Goal: Obtain resource: Download file/media

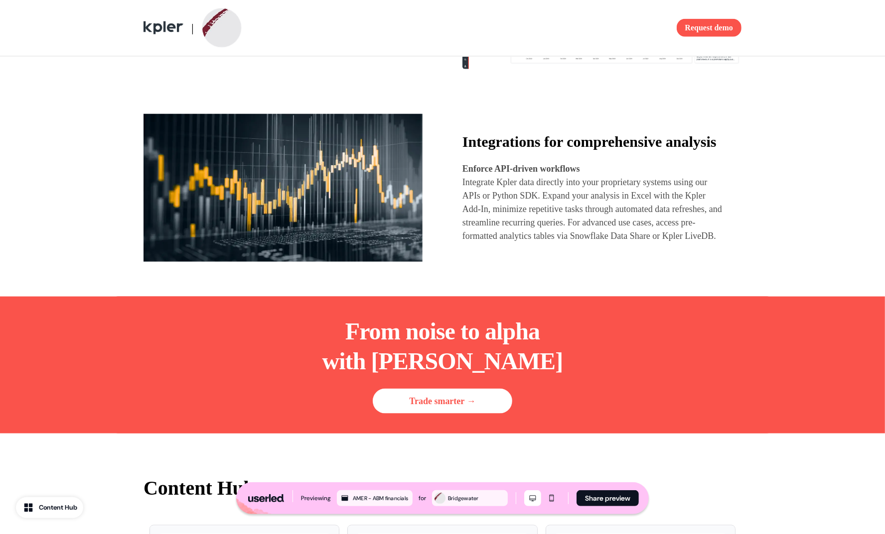
scroll to position [1024, 0]
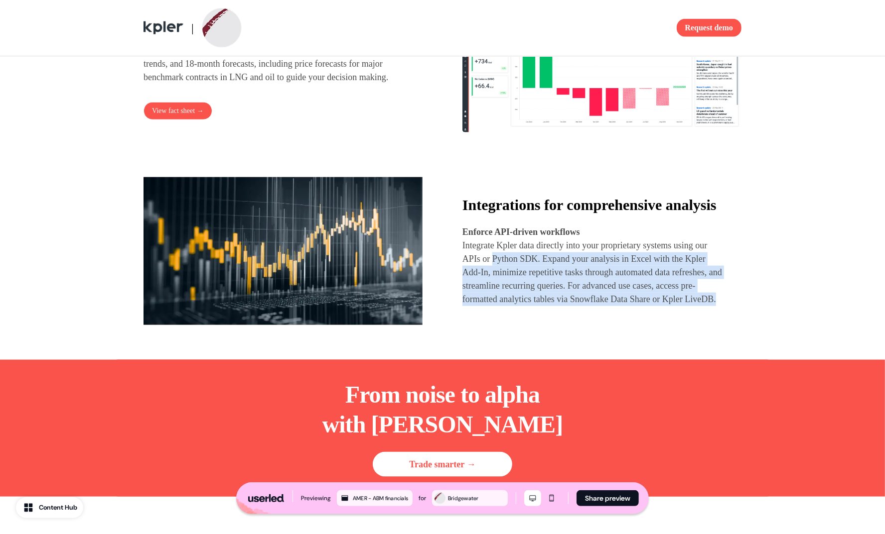
drag, startPoint x: 534, startPoint y: 304, endPoint x: 561, endPoint y: 334, distance: 39.8
click at [560, 306] on p "Integrate Kpler data directly into your proprietary systems using our APIs or P…" at bounding box center [592, 272] width 261 height 67
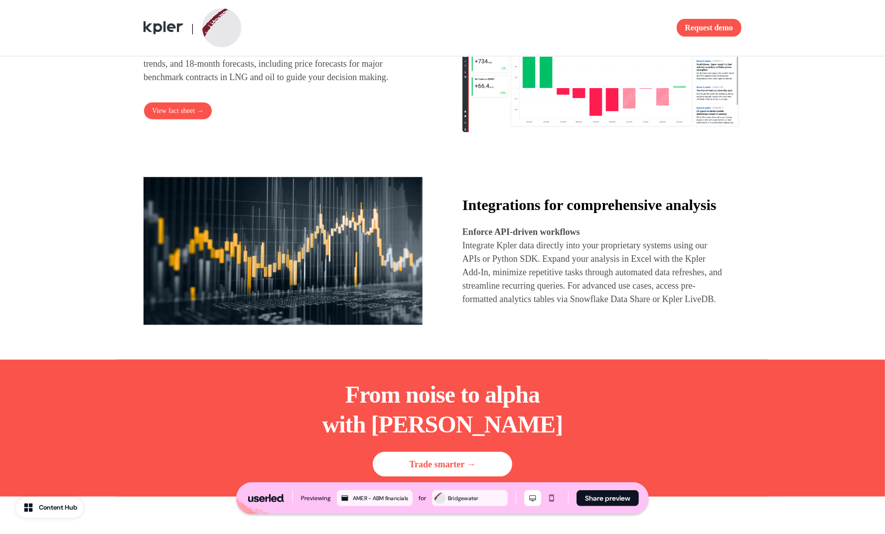
drag, startPoint x: 561, startPoint y: 334, endPoint x: 554, endPoint y: 320, distance: 15.4
click at [561, 306] on p "Integrate Kpler data directly into your proprietary systems using our APIs or P…" at bounding box center [592, 272] width 261 height 67
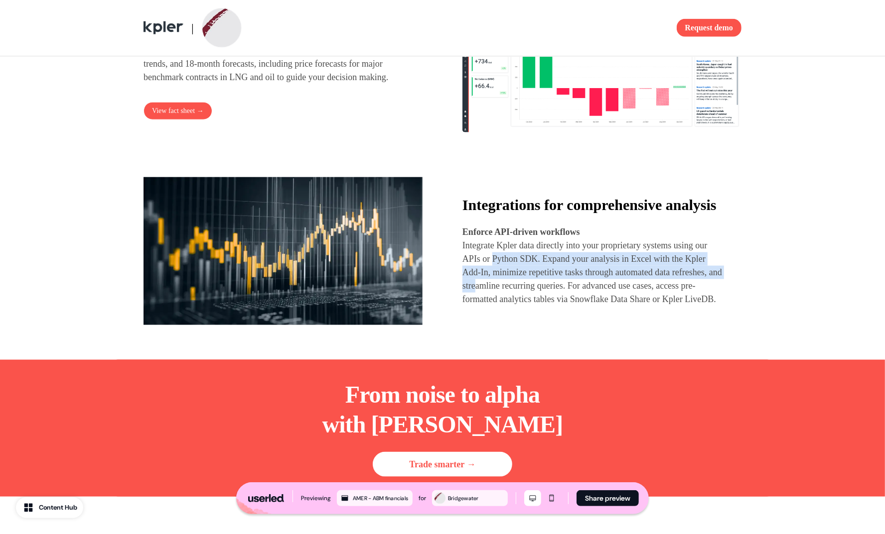
drag, startPoint x: 510, startPoint y: 279, endPoint x: 546, endPoint y: 322, distance: 56.2
click at [540, 306] on p "Integrate Kpler data directly into your proprietary systems using our APIs or P…" at bounding box center [592, 272] width 261 height 67
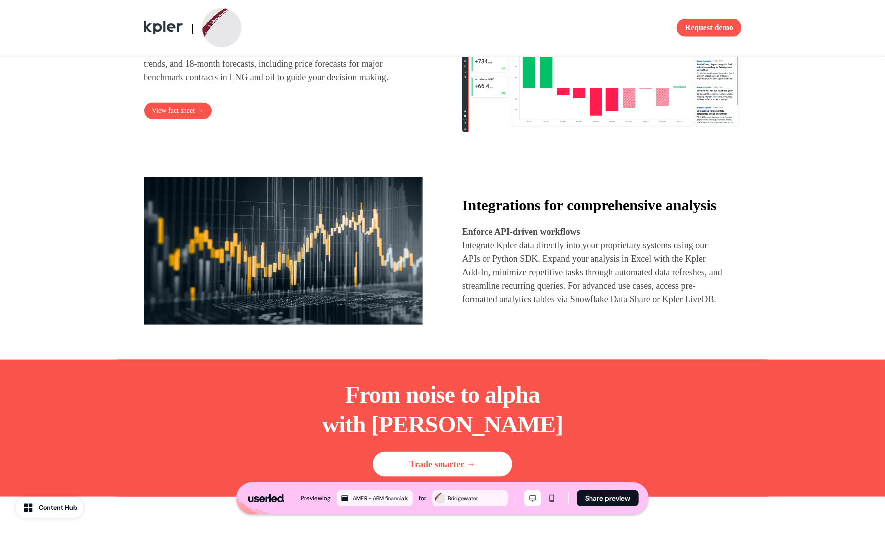
click at [549, 306] on p "Integrate Kpler data directly into your proprietary systems using our APIs or P…" at bounding box center [592, 272] width 261 height 67
drag, startPoint x: 537, startPoint y: 303, endPoint x: 545, endPoint y: 322, distance: 20.5
click at [542, 306] on p "Integrate Kpler data directly into your proprietary systems using our APIs or P…" at bounding box center [592, 272] width 261 height 67
drag, startPoint x: 545, startPoint y: 323, endPoint x: 539, endPoint y: 309, distance: 15.2
click at [545, 306] on p "Integrate Kpler data directly into your proprietary systems using our APIs or P…" at bounding box center [592, 272] width 261 height 67
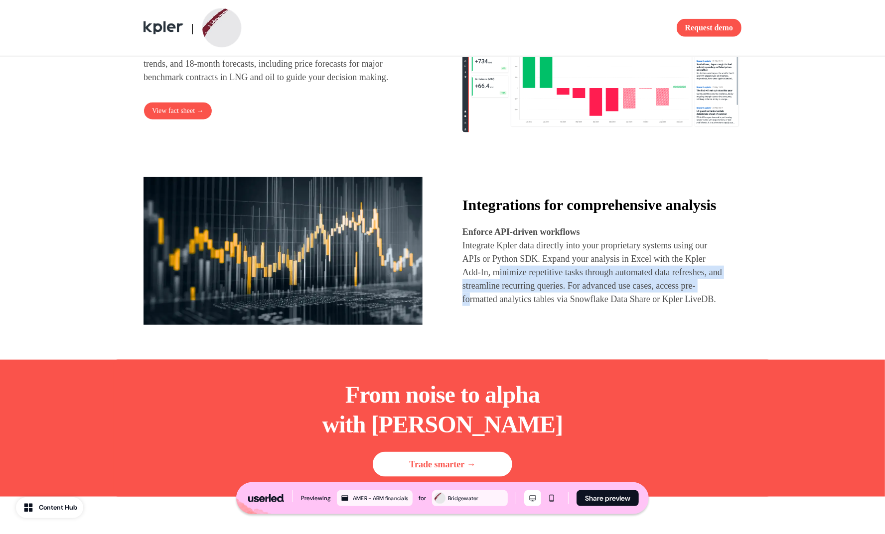
drag, startPoint x: 530, startPoint y: 312, endPoint x: 549, endPoint y: 330, distance: 25.7
click at [543, 306] on p "Integrate Kpler data directly into your proprietary systems using our APIs or P…" at bounding box center [592, 272] width 261 height 67
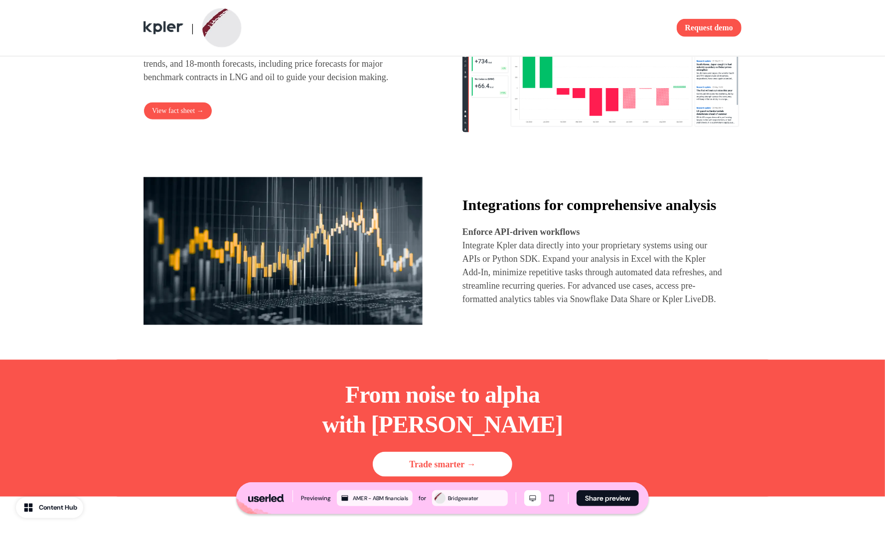
click at [549, 306] on p "Integrate Kpler data directly into your proprietary systems using our APIs or P…" at bounding box center [592, 272] width 261 height 67
drag, startPoint x: 556, startPoint y: 322, endPoint x: 565, endPoint y: 333, distance: 13.5
click at [561, 306] on p "Integrate Kpler data directly into your proprietary systems using our APIs or P…" at bounding box center [592, 272] width 261 height 67
click at [570, 306] on p "Integrate Kpler data directly into your proprietary systems using our APIs or P…" at bounding box center [592, 272] width 261 height 67
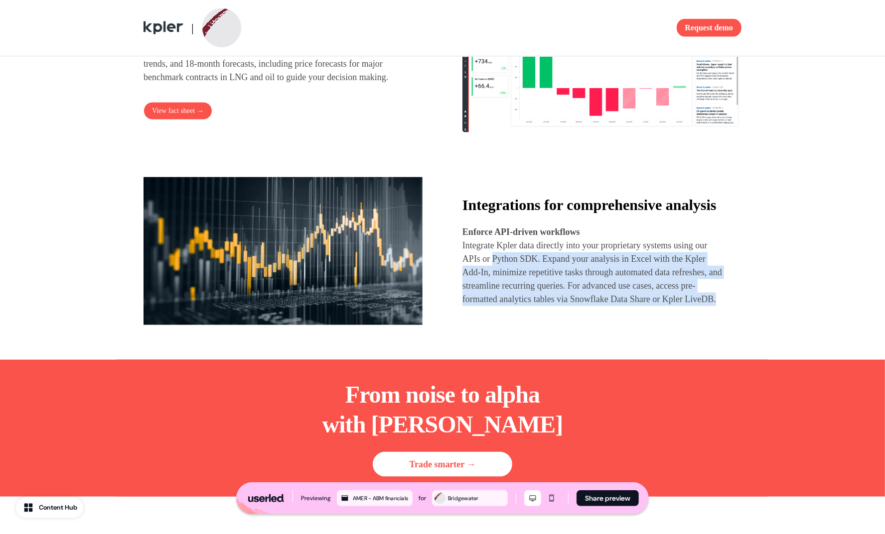
drag, startPoint x: 563, startPoint y: 330, endPoint x: 508, endPoint y: 288, distance: 69.0
click at [508, 288] on p "Integrate Kpler data directly into your proprietary systems using our APIs or P…" at bounding box center [592, 272] width 261 height 67
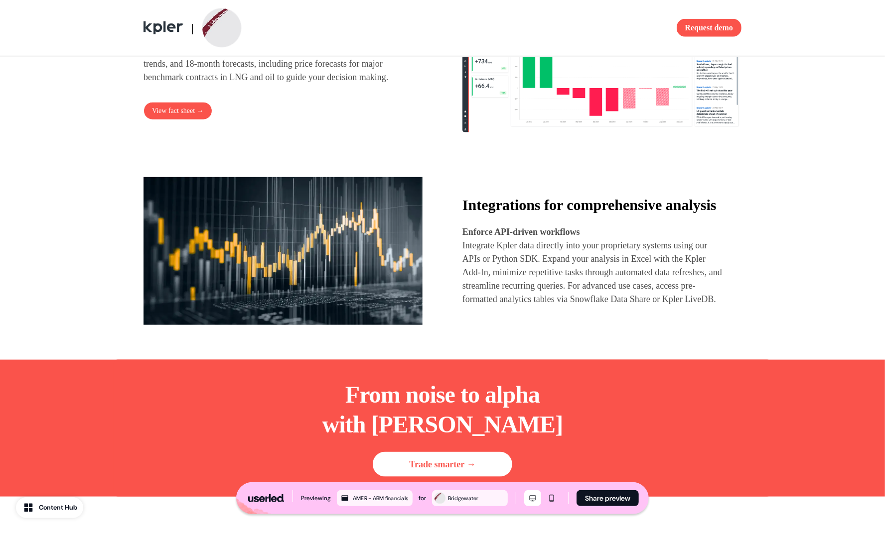
click at [516, 306] on p "Integrate Kpler data directly into your proprietary systems using our APIs or P…" at bounding box center [592, 272] width 261 height 67
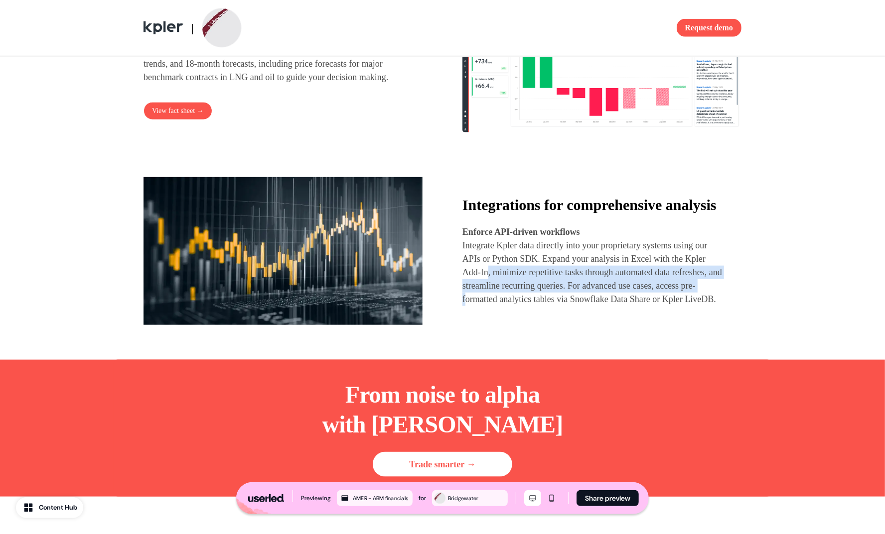
drag, startPoint x: 524, startPoint y: 314, endPoint x: 547, endPoint y: 334, distance: 30.8
click at [537, 306] on p "Integrate Kpler data directly into your proprietary systems using our APIs or P…" at bounding box center [592, 272] width 261 height 67
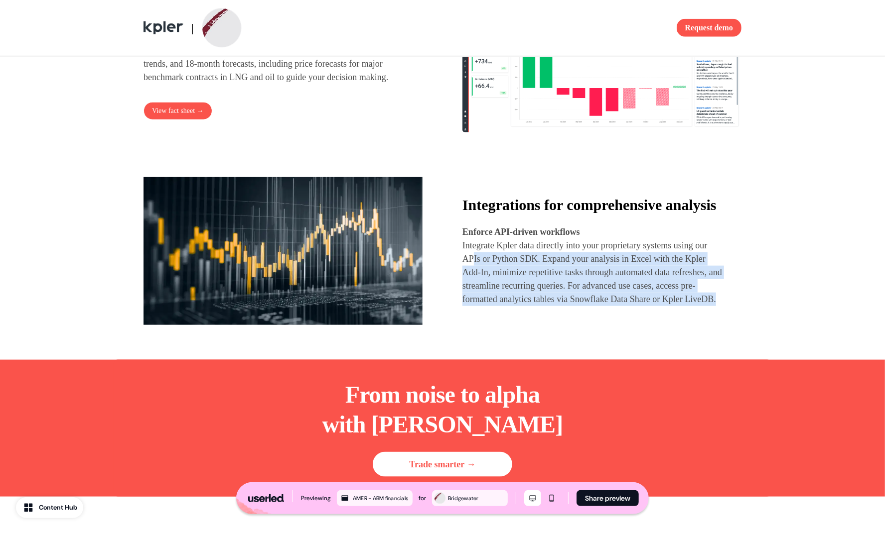
drag, startPoint x: 545, startPoint y: 322, endPoint x: 492, endPoint y: 293, distance: 60.9
click at [488, 286] on p "Integrate Kpler data directly into your proprietary systems using our APIs or P…" at bounding box center [592, 272] width 261 height 67
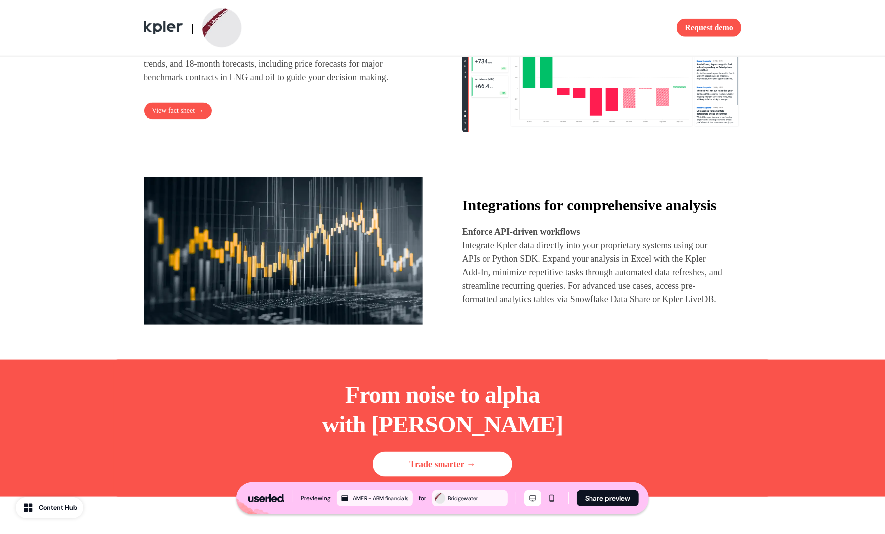
drag, startPoint x: 503, startPoint y: 316, endPoint x: 502, endPoint y: 310, distance: 6.6
click at [503, 306] on p "Integrate Kpler data directly into your proprietary systems using our APIs or P…" at bounding box center [592, 272] width 261 height 67
drag, startPoint x: 507, startPoint y: 298, endPoint x: 542, endPoint y: 327, distance: 45.7
click at [538, 306] on p "Integrate Kpler data directly into your proprietary systems using our APIs or P…" at bounding box center [592, 272] width 261 height 67
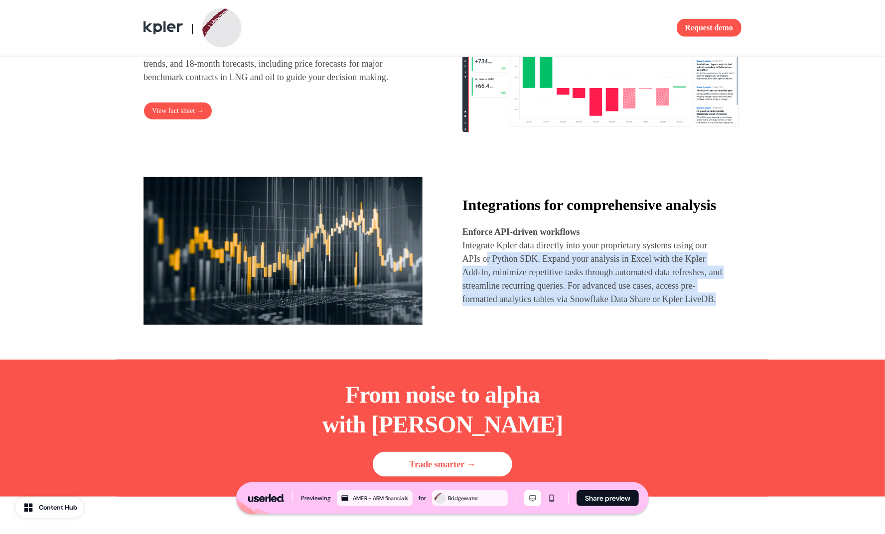
drag, startPoint x: 556, startPoint y: 336, endPoint x: 517, endPoint y: 320, distance: 42.9
click at [502, 285] on p "Integrate Kpler data directly into your proprietary systems using our APIs or P…" at bounding box center [592, 272] width 261 height 67
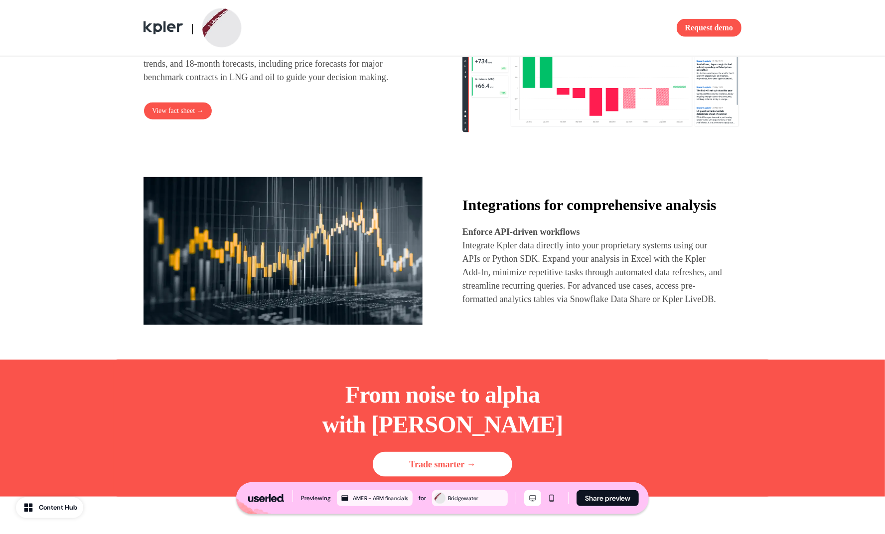
drag, startPoint x: 517, startPoint y: 320, endPoint x: 507, endPoint y: 294, distance: 27.8
click at [517, 306] on p "Integrate Kpler data directly into your proprietary systems using our APIs or P…" at bounding box center [592, 272] width 261 height 67
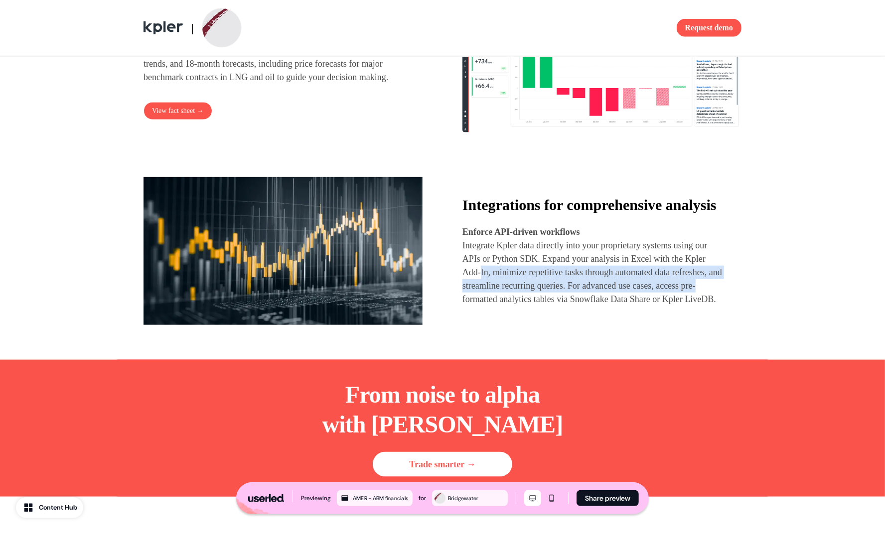
drag, startPoint x: 507, startPoint y: 294, endPoint x: 533, endPoint y: 322, distance: 38.8
click at [533, 306] on p "Integrate Kpler data directly into your proprietary systems using our APIs or P…" at bounding box center [592, 272] width 261 height 67
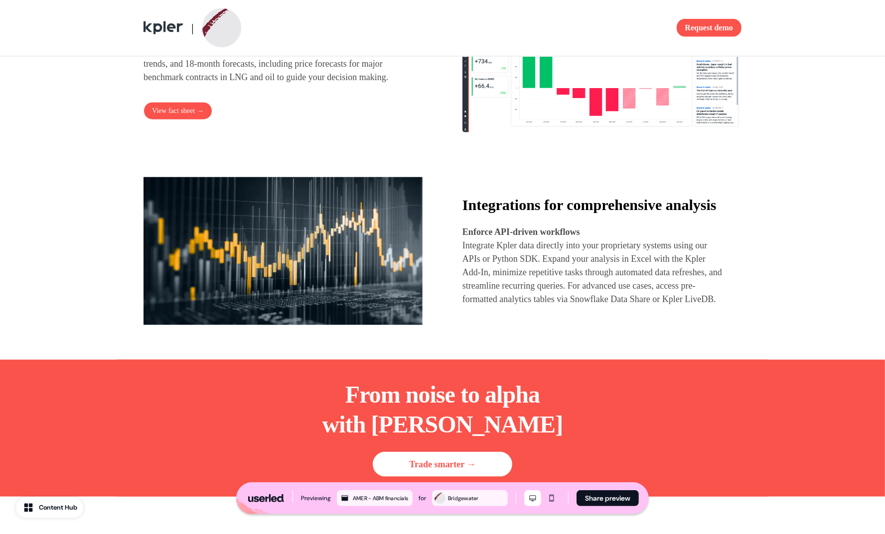
click at [551, 306] on p "Integrate Kpler data directly into your proprietary systems using our APIs or P…" at bounding box center [592, 272] width 261 height 67
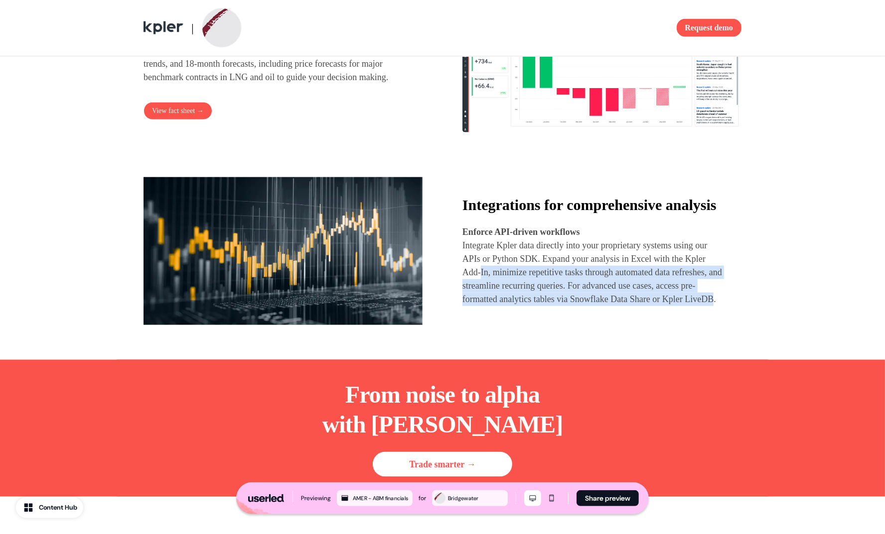
drag, startPoint x: 541, startPoint y: 318, endPoint x: 512, endPoint y: 306, distance: 31.9
click at [507, 290] on p "Integrate Kpler data directly into your proprietary systems using our APIs or P…" at bounding box center [592, 272] width 261 height 67
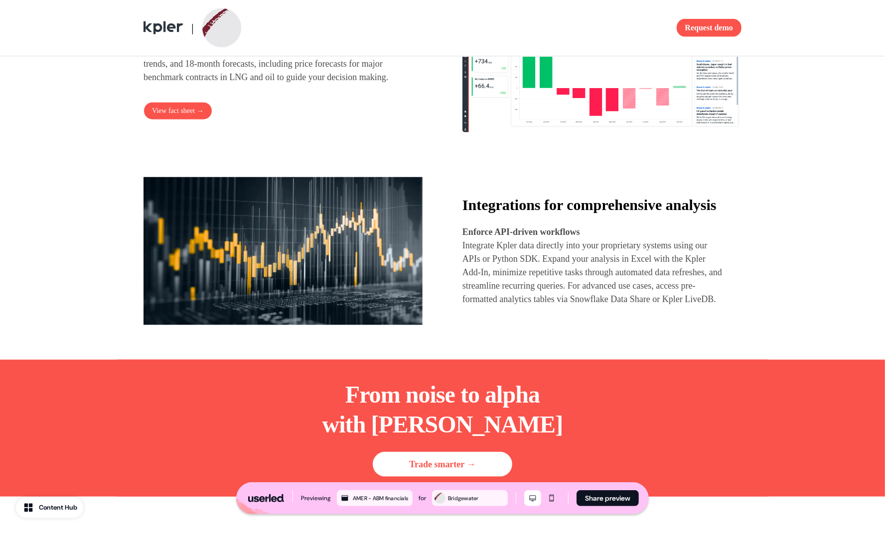
drag, startPoint x: 522, startPoint y: 323, endPoint x: 522, endPoint y: 314, distance: 8.5
click at [522, 306] on p "Integrate Kpler data directly into your proprietary systems using our APIs or P…" at bounding box center [592, 272] width 261 height 67
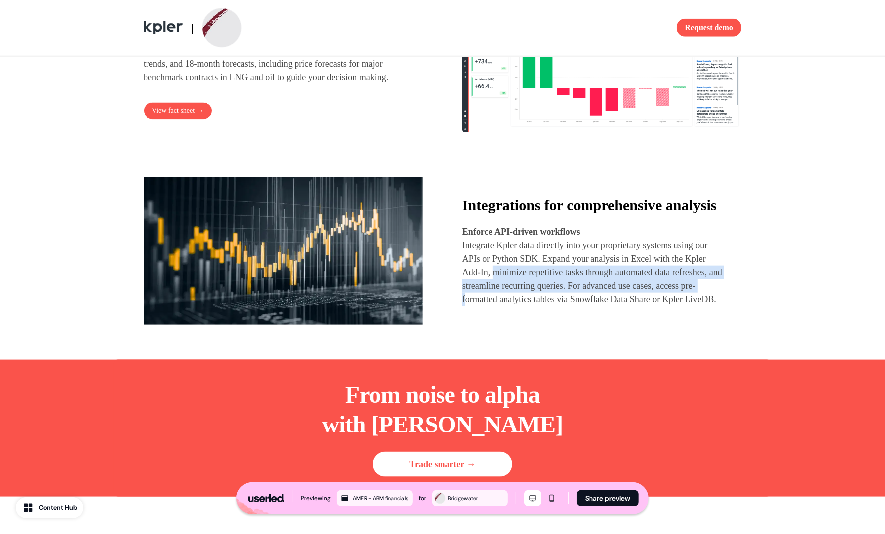
drag, startPoint x: 524, startPoint y: 313, endPoint x: 542, endPoint y: 331, distance: 26.1
click at [538, 306] on p "Integrate Kpler data directly into your proprietary systems using our APIs or P…" at bounding box center [592, 272] width 261 height 67
drag, startPoint x: 540, startPoint y: 327, endPoint x: 506, endPoint y: 293, distance: 47.9
click at [506, 293] on p "Integrate Kpler data directly into your proprietary systems using our APIs or P…" at bounding box center [592, 272] width 261 height 67
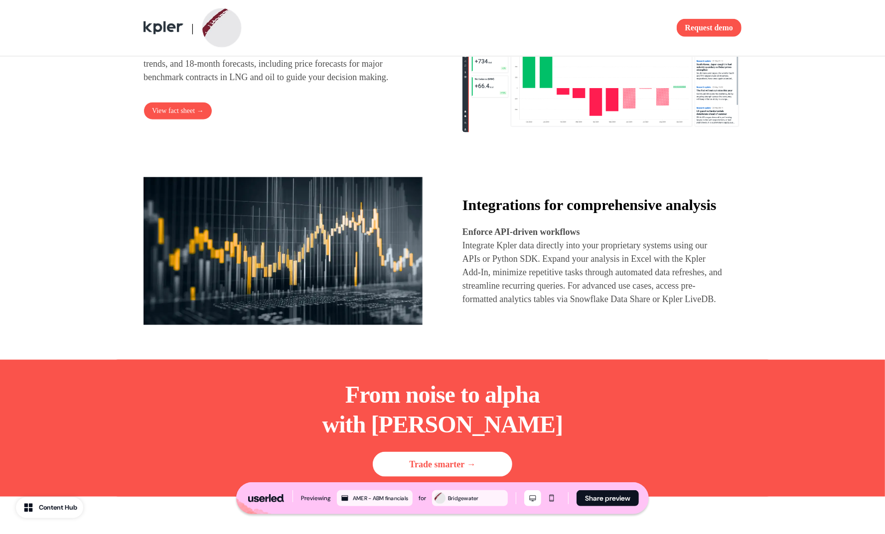
drag, startPoint x: 518, startPoint y: 322, endPoint x: 514, endPoint y: 300, distance: 22.7
click at [522, 306] on p "Integrate Kpler data directly into your proprietary systems using our APIs or P…" at bounding box center [592, 272] width 261 height 67
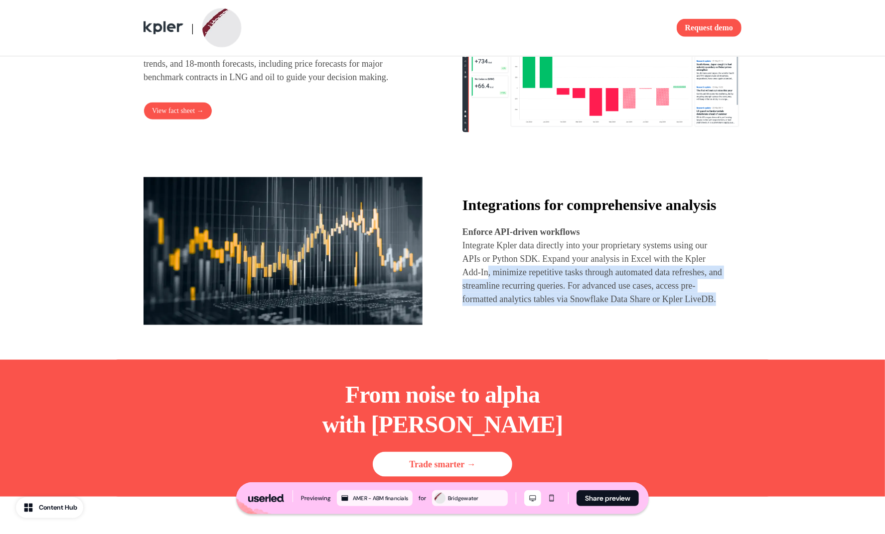
drag, startPoint x: 514, startPoint y: 300, endPoint x: 561, endPoint y: 340, distance: 61.5
click at [558, 306] on p "Integrate Kpler data directly into your proprietary systems using our APIs or P…" at bounding box center [592, 272] width 261 height 67
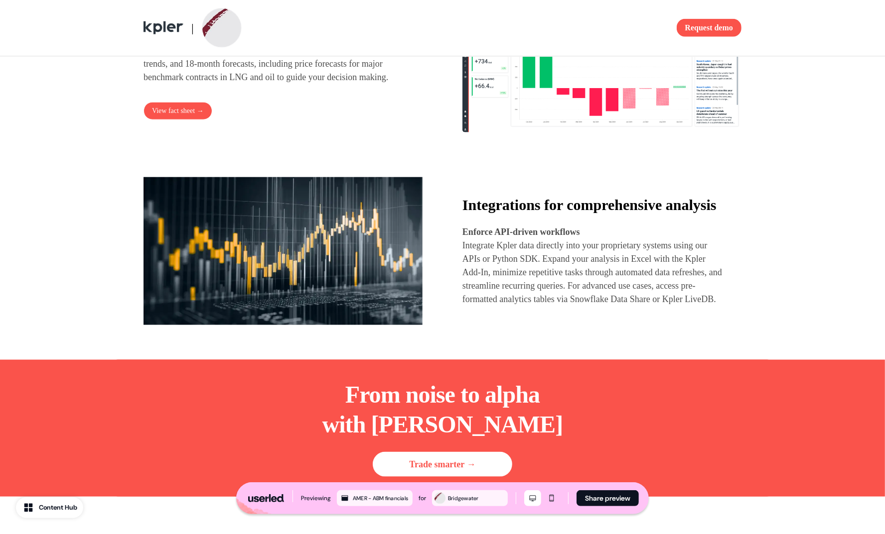
drag, startPoint x: 573, startPoint y: 342, endPoint x: 525, endPoint y: 313, distance: 56.1
click at [573, 306] on p "Integrate Kpler data directly into your proprietary systems using our APIs or P…" at bounding box center [592, 272] width 261 height 67
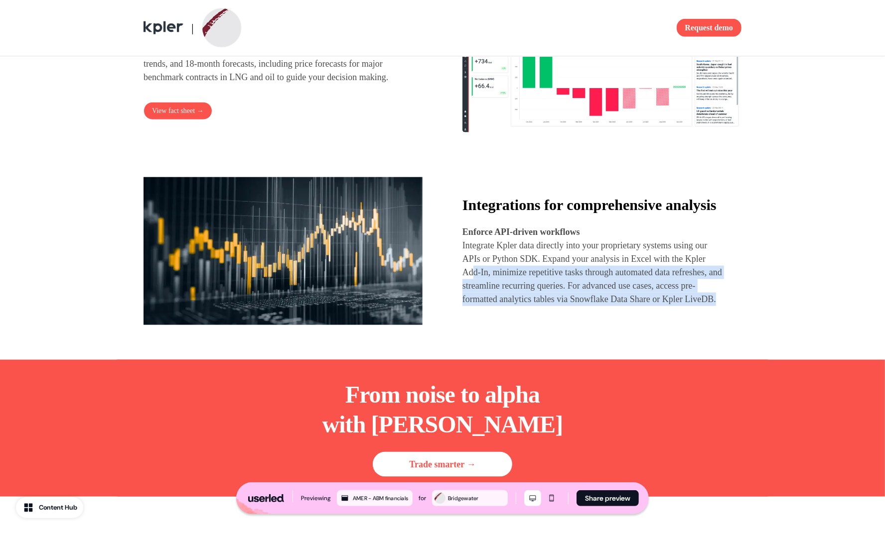
drag, startPoint x: 525, startPoint y: 313, endPoint x: 497, endPoint y: 298, distance: 31.4
click at [497, 298] on p "Integrate Kpler data directly into your proprietary systems using our APIs or P…" at bounding box center [592, 272] width 261 height 67
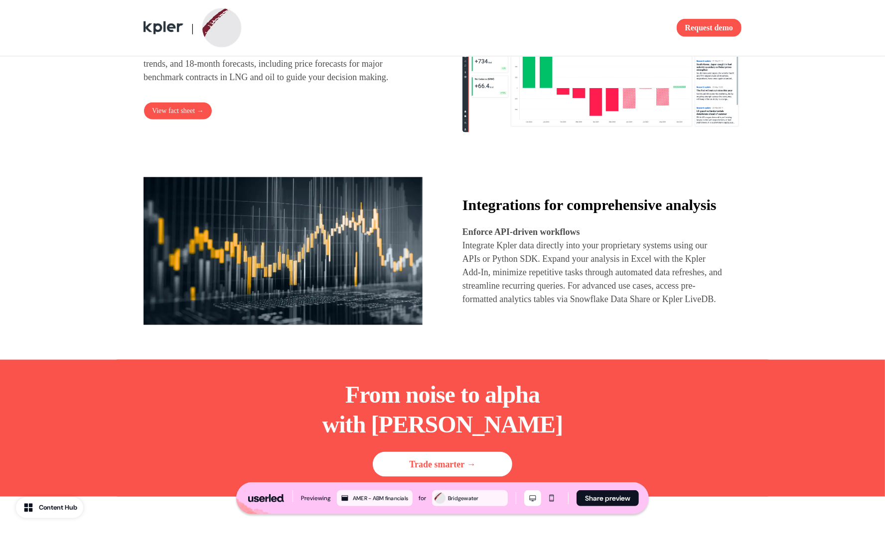
drag, startPoint x: 502, startPoint y: 310, endPoint x: 511, endPoint y: 313, distance: 9.0
click at [513, 306] on p "Integrate Kpler data directly into your proprietary systems using our APIs or P…" at bounding box center [592, 272] width 261 height 67
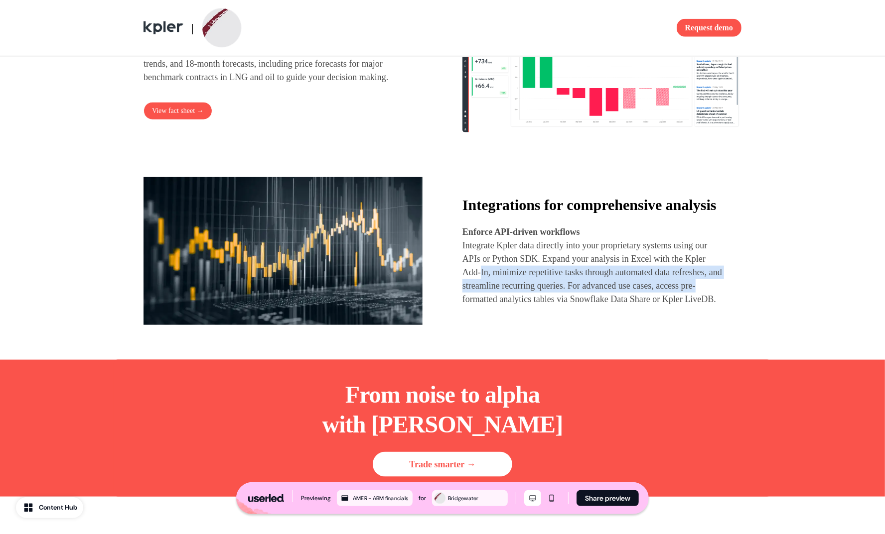
drag, startPoint x: 505, startPoint y: 295, endPoint x: 554, endPoint y: 338, distance: 65.3
click at [538, 306] on p "Integrate Kpler data directly into your proprietary systems using our APIs or P…" at bounding box center [592, 272] width 261 height 67
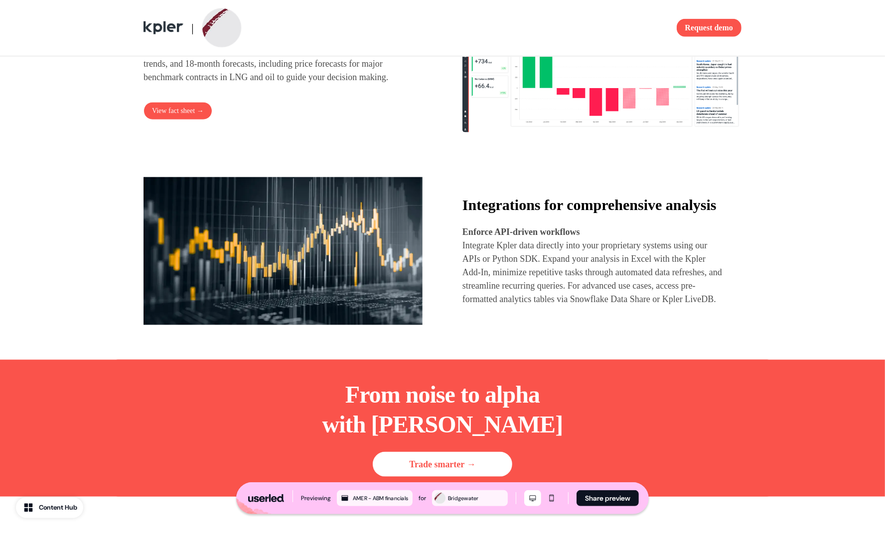
click at [554, 306] on p "Integrate Kpler data directly into your proprietary systems using our APIs or P…" at bounding box center [592, 272] width 261 height 67
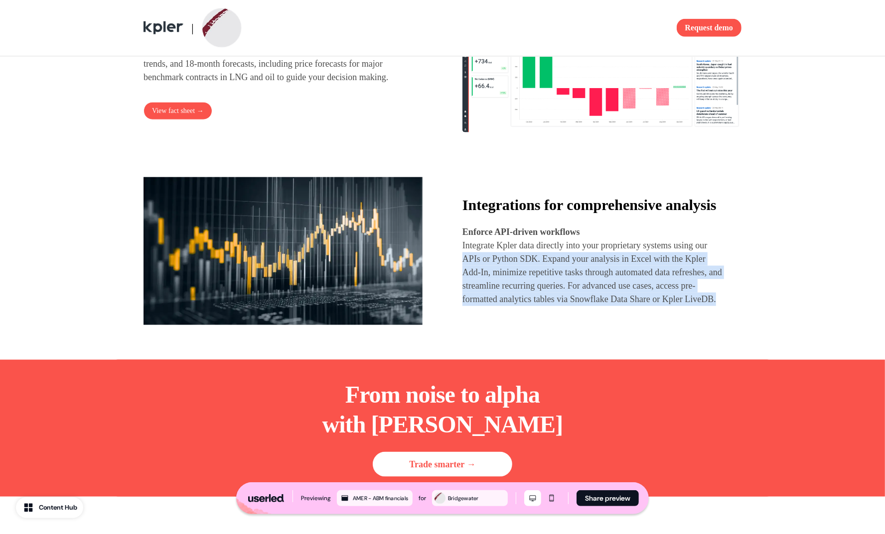
drag, startPoint x: 559, startPoint y: 339, endPoint x: 477, endPoint y: 276, distance: 103.0
click at [477, 276] on p "Integrate Kpler data directly into your proprietary systems using our APIs or P…" at bounding box center [592, 272] width 261 height 67
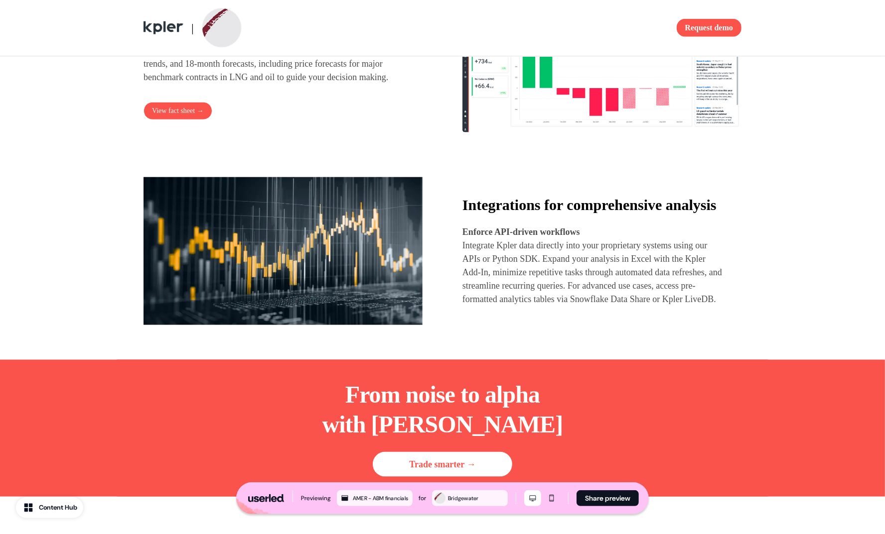
click at [490, 305] on p "Integrate Kpler data directly into your proprietary systems using our APIs or P…" at bounding box center [592, 272] width 261 height 67
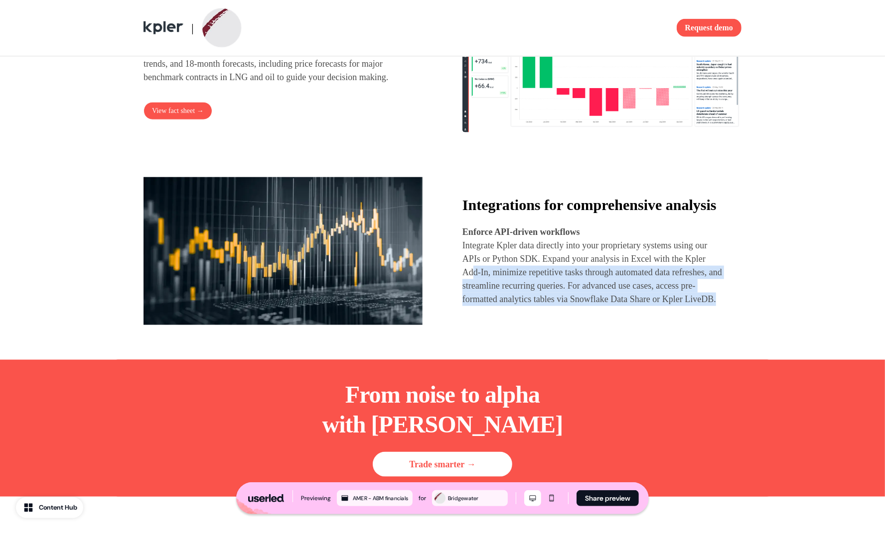
drag, startPoint x: 519, startPoint y: 327, endPoint x: 562, endPoint y: 350, distance: 48.8
click at [547, 330] on div "Integrations for comprehensive analysis Enforce API-driven workflows Integrate …" at bounding box center [442, 251] width 598 height 158
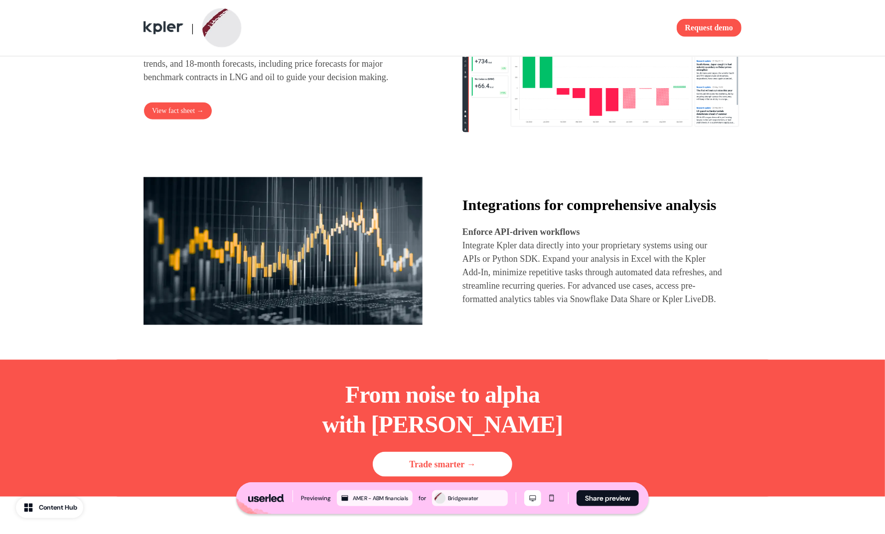
drag, startPoint x: 562, startPoint y: 350, endPoint x: 566, endPoint y: 333, distance: 17.5
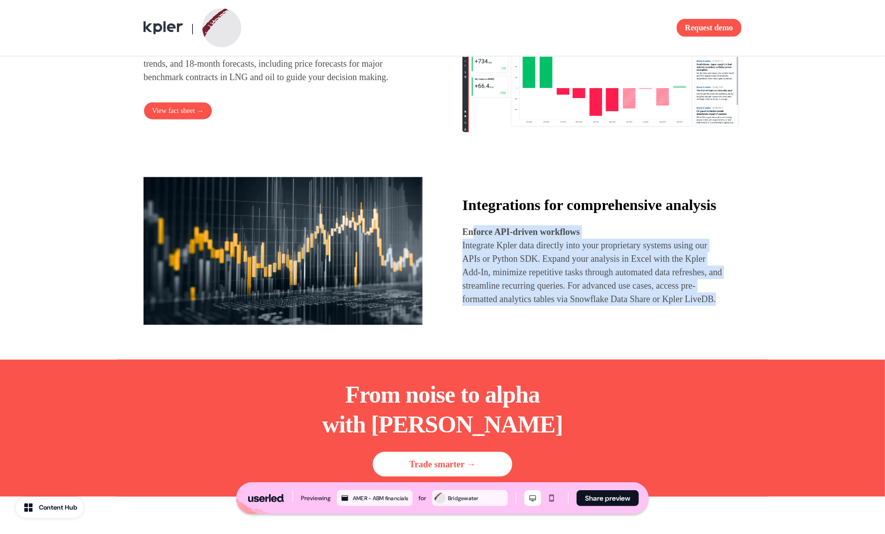
drag, startPoint x: 527, startPoint y: 310, endPoint x: 474, endPoint y: 254, distance: 77.5
click at [474, 254] on p "Enforce API-driven workflows Integrate Kpler data directly into your proprietar…" at bounding box center [592, 266] width 261 height 81
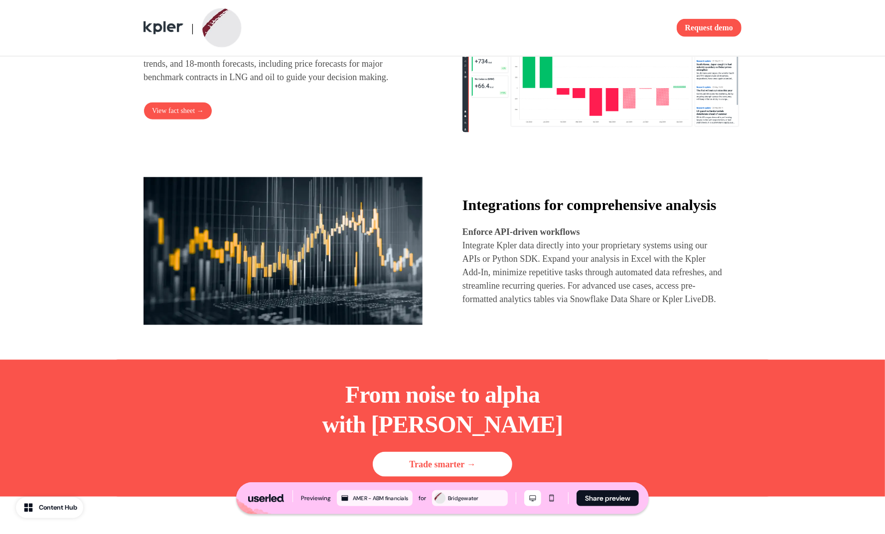
click at [458, 257] on div "Integrations for comprehensive analysis Enforce API-driven workflows Integrate …" at bounding box center [442, 251] width 598 height 158
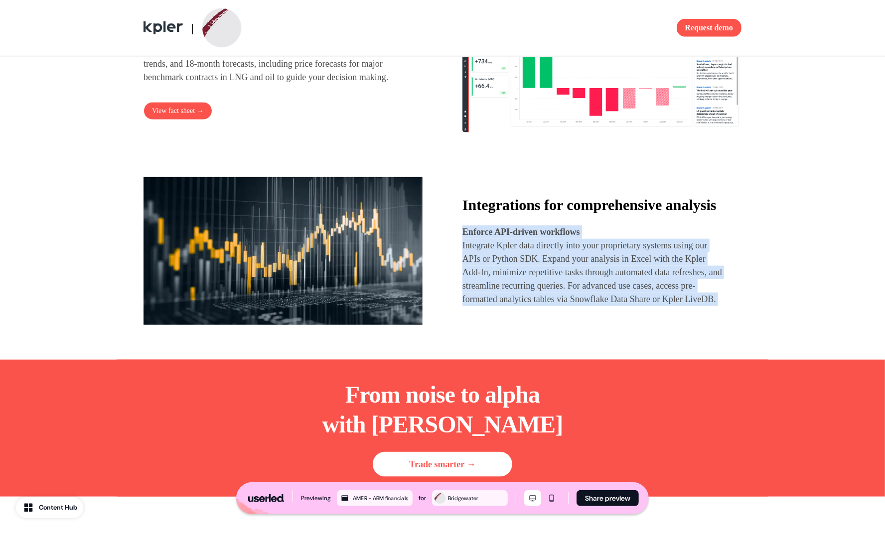
drag, startPoint x: 458, startPoint y: 256, endPoint x: 556, endPoint y: 337, distance: 127.4
click at [556, 330] on div "Integrations for comprehensive analysis Enforce API-driven workflows Integrate …" at bounding box center [442, 251] width 598 height 158
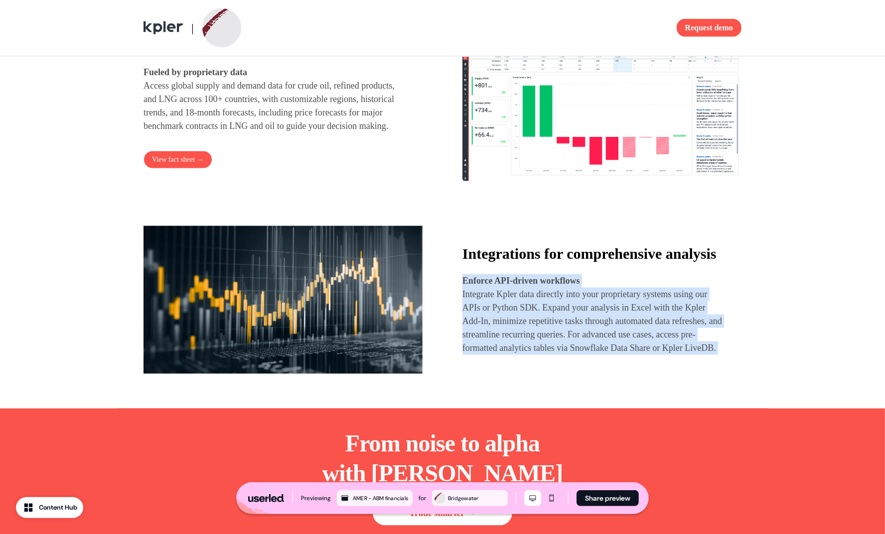
scroll to position [967, 0]
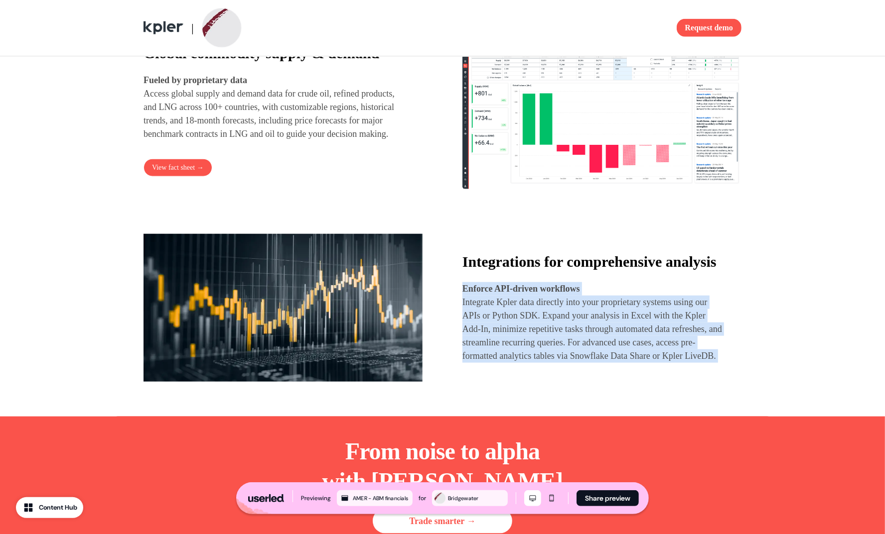
copy p "Enforce API-driven workflows Integrate Kpler data directly into your proprietar…"
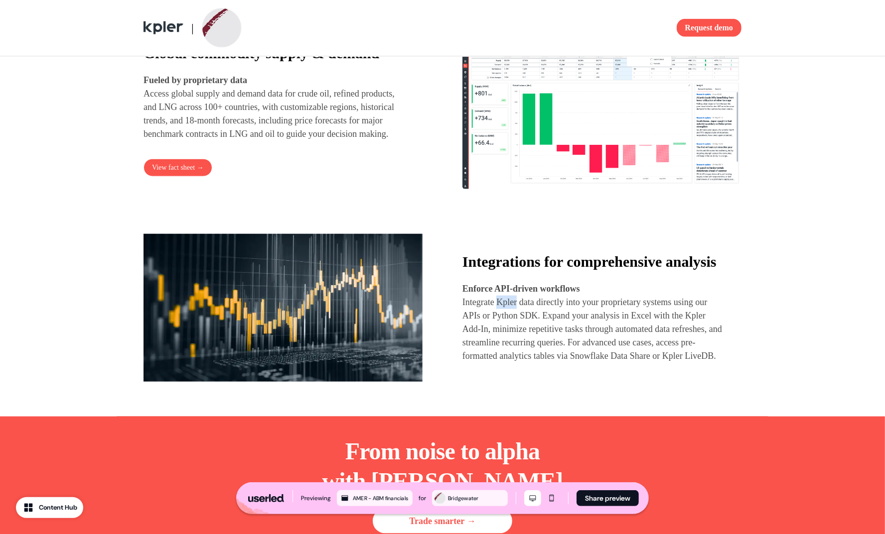
drag
click at [501, 329] on p "Integrate Kpler data directly into your proprietary systems using our APIs or P…" at bounding box center [592, 329] width 261 height 67
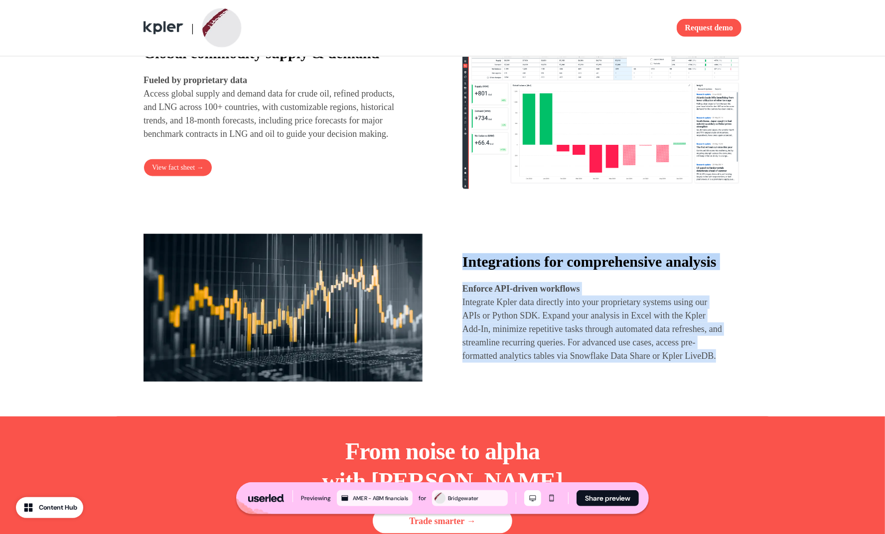
click at [560, 387] on div "Integrations for comprehensive analysis Enforce API-driven workflows Integrate …" at bounding box center [442, 308] width 598 height 158
copy div "Integrations for comprehensive analysis Enforce API-driven workflows Integrate …"
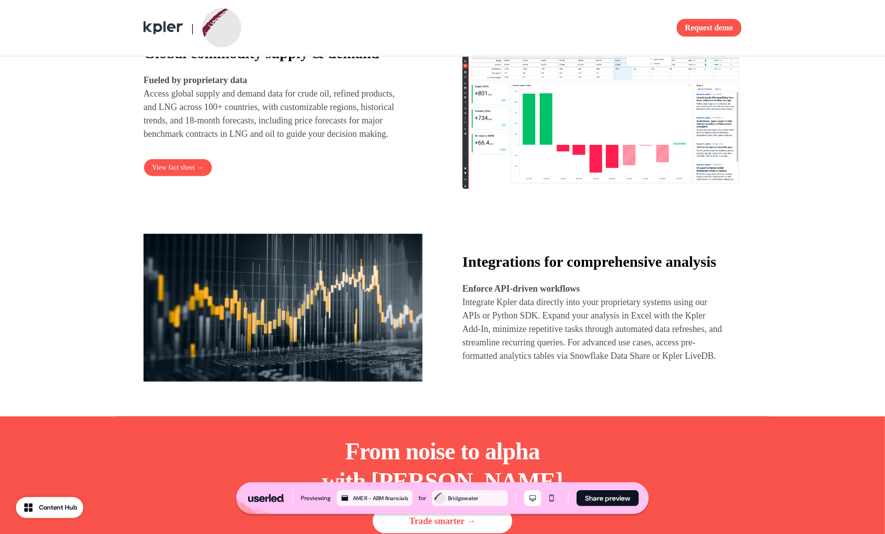
click at [560, 357] on p "Integrate Kpler data directly into your proprietary systems using our APIs or P…" at bounding box center [592, 329] width 261 height 67
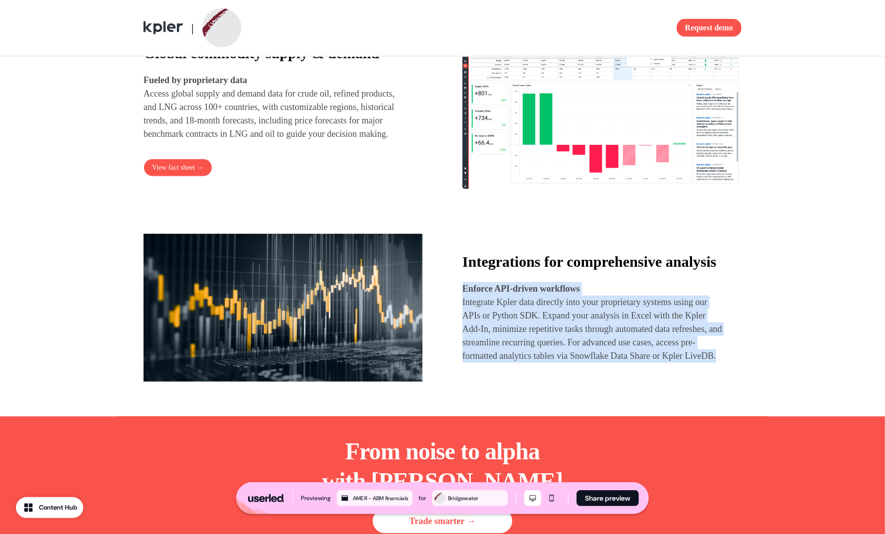
click at [457, 315] on div "Integrations for comprehensive analysis Enforce API-driven workflows Integrate …" at bounding box center [442, 308] width 598 height 158
copy p "Enforce API-driven workflows Integrate Kpler data directly into your proprietar…"
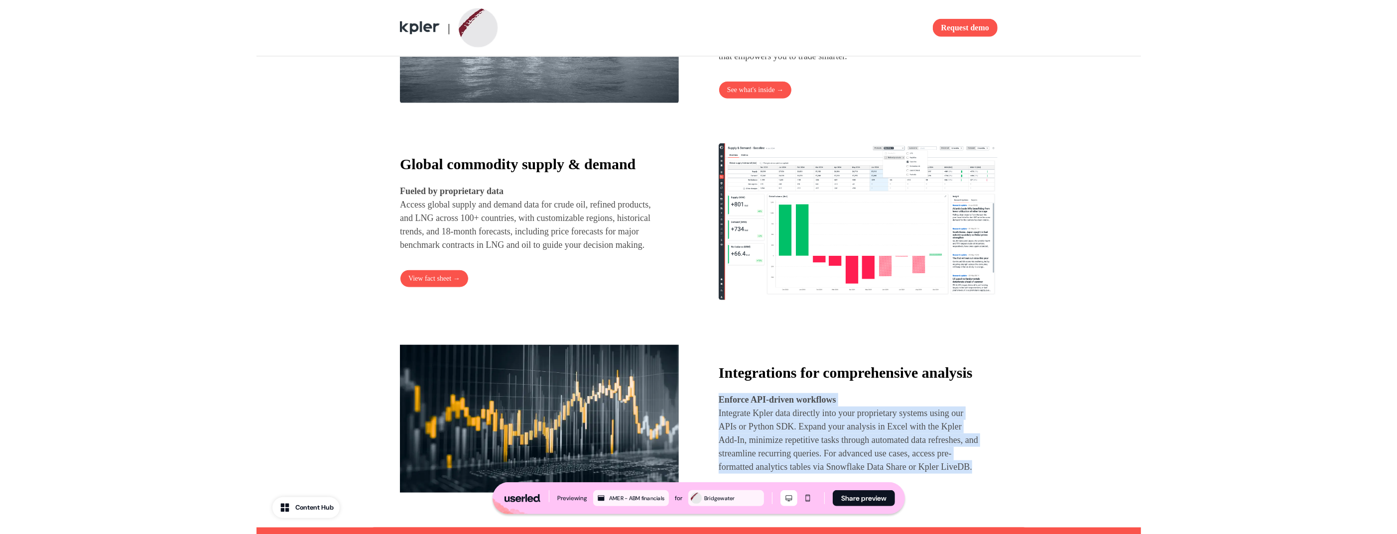
scroll to position [1120, 0]
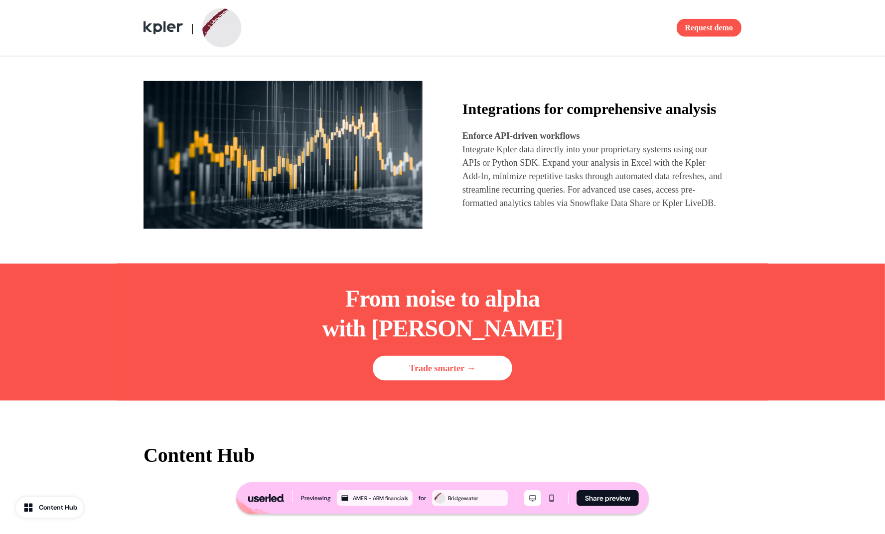
click at [528, 210] on p "Integrate Kpler data directly into your proprietary systems using our APIs or P…" at bounding box center [592, 176] width 261 height 67
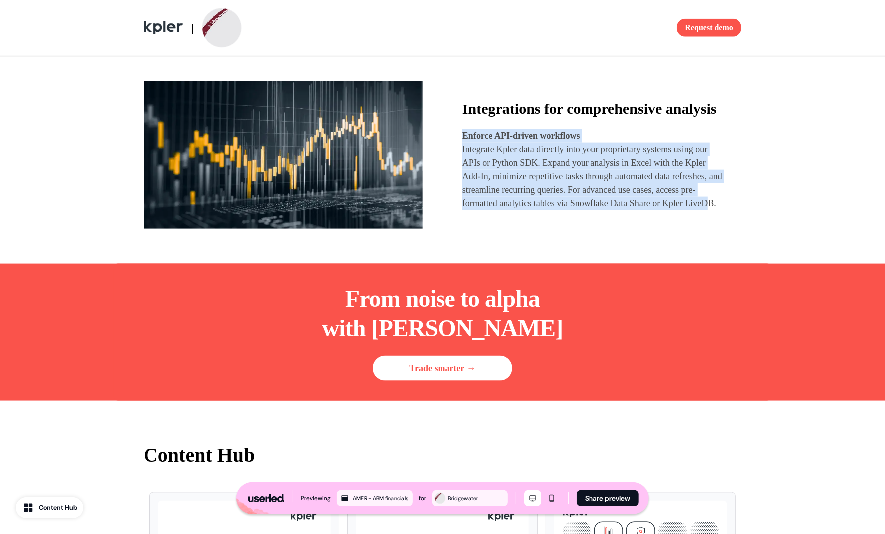
click at [454, 162] on div "Integrations for comprehensive analysis Enforce API-driven workflows Integrate …" at bounding box center [442, 155] width 598 height 158
click at [455, 160] on div "Integrations for comprehensive analysis Enforce API-driven workflows Integrate …" at bounding box center [442, 155] width 598 height 158
click at [561, 234] on div "Integrations for comprehensive analysis Enforce API-driven workflows Integrate …" at bounding box center [442, 155] width 598 height 158
copy p "Enforce API-driven workflows Integrate Kpler data directly into your proprietar…"
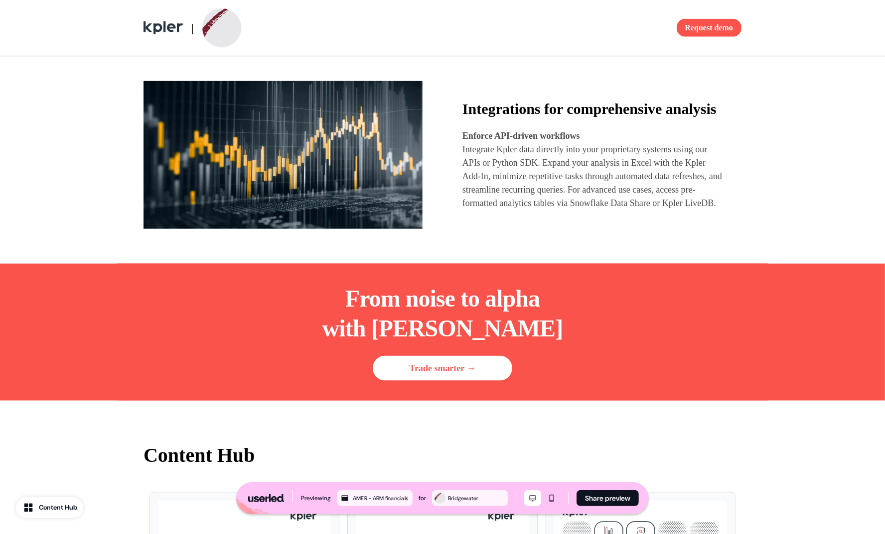
click at [540, 167] on p "Integrate Kpler data directly into your proprietary systems using our APIs or P…" at bounding box center [592, 176] width 261 height 67
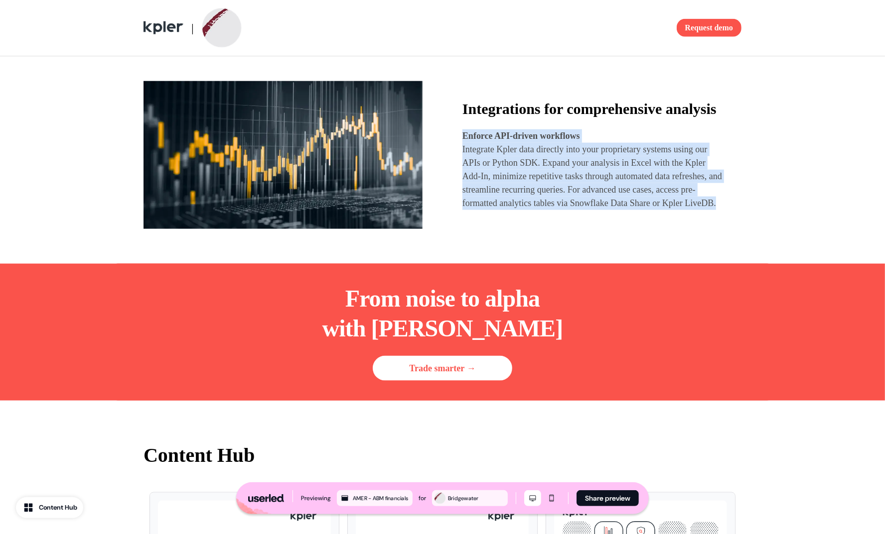
click at [458, 164] on div "Integrations for comprehensive analysis Enforce API-driven workflows Integrate …" at bounding box center [442, 155] width 598 height 158
copy p "Enforce API-driven workflows Integrate Kpler data directly into your proprietar…"
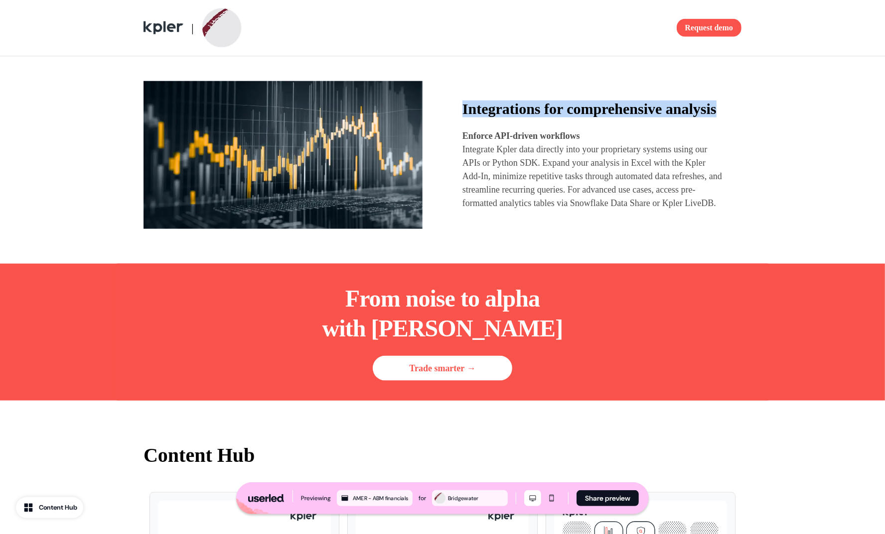
click at [459, 114] on div "Integrations for comprehensive analysis Enforce API-driven workflows Integrate …" at bounding box center [442, 155] width 598 height 158
copy strong "Integrations for comprehensive analysis"
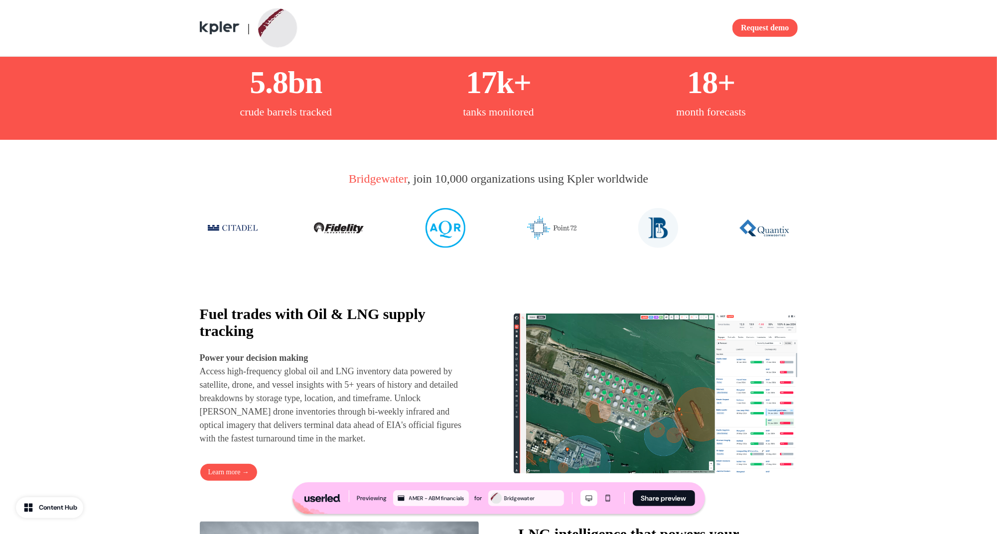
scroll to position [350, 0]
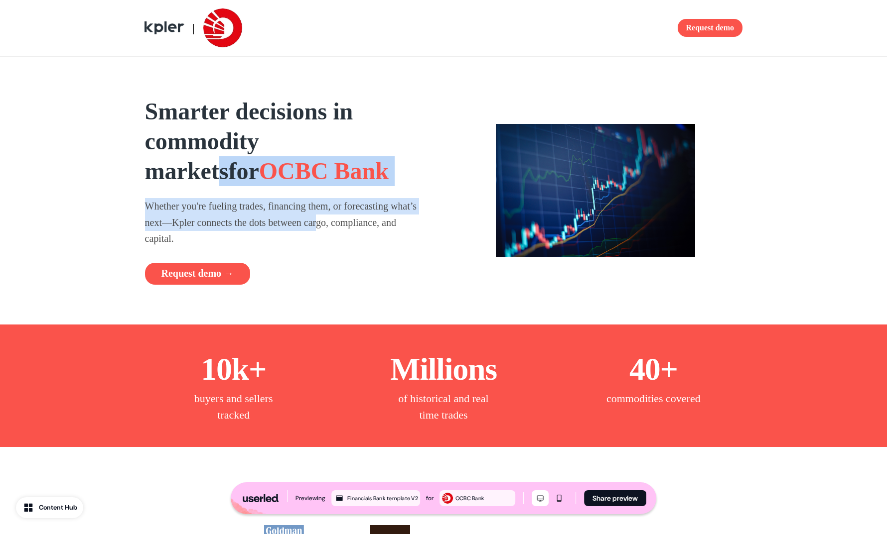
drag, startPoint x: 349, startPoint y: 149, endPoint x: 364, endPoint y: 228, distance: 79.7
click at [362, 222] on div "Smarter decisions in commodity markets for OCBC Bank Whether you're fueling tra…" at bounding box center [284, 191] width 279 height 188
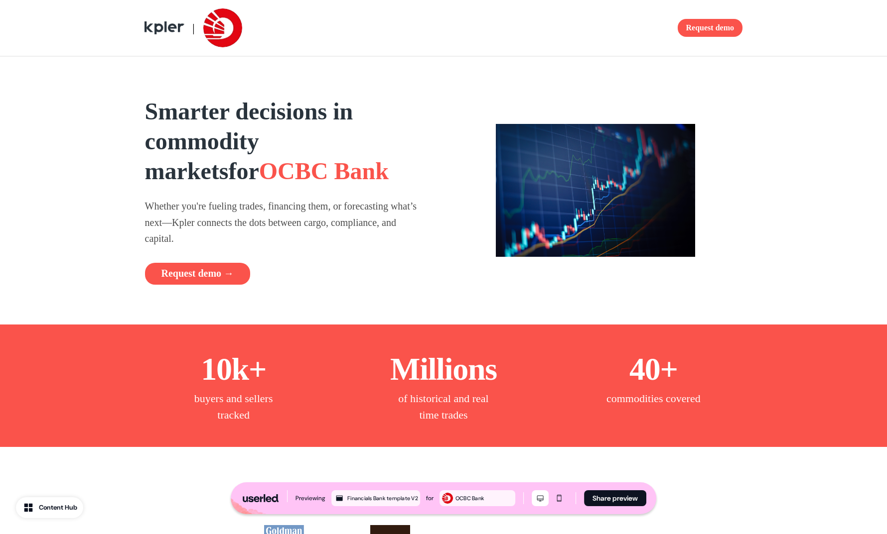
click at [367, 238] on p "Whether you're fueling trades, financing them, or forecasting what’s next—Kpler…" at bounding box center [284, 222] width 279 height 49
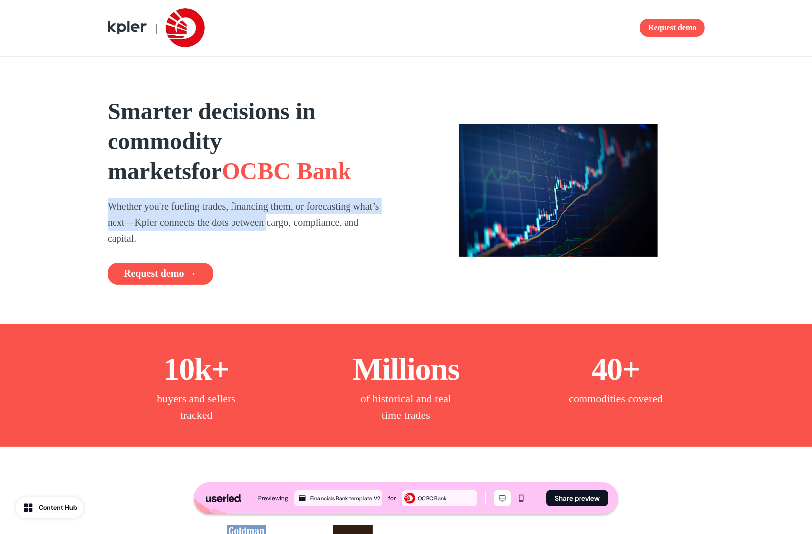
drag, startPoint x: 253, startPoint y: 196, endPoint x: 313, endPoint y: 229, distance: 68.9
click at [313, 229] on div "Smarter decisions in commodity markets for OCBC Bank Whether you're fueling tra…" at bounding box center [247, 191] width 279 height 188
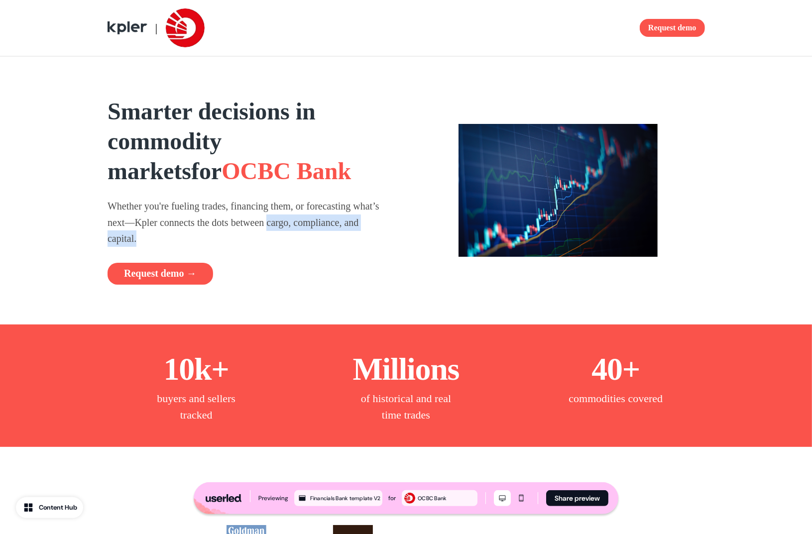
click at [313, 232] on p "Whether you're fueling trades, financing them, or forecasting what’s next—Kpler…" at bounding box center [247, 222] width 279 height 49
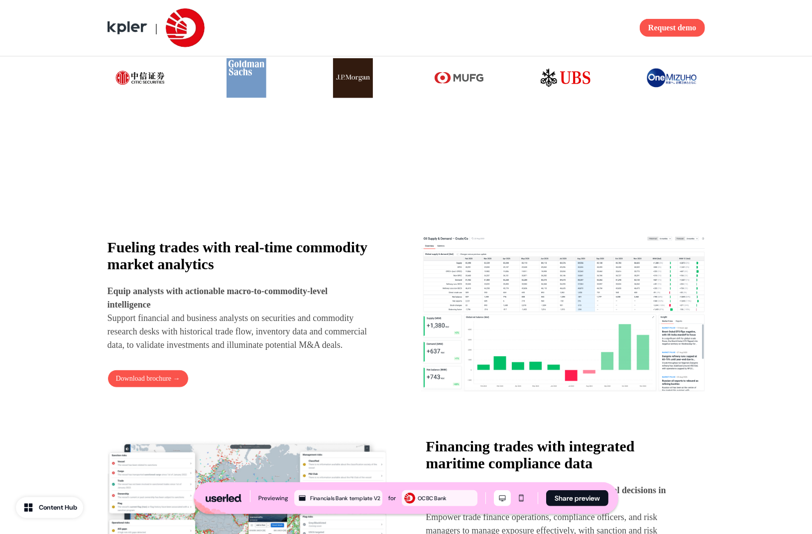
scroll to position [649, 0]
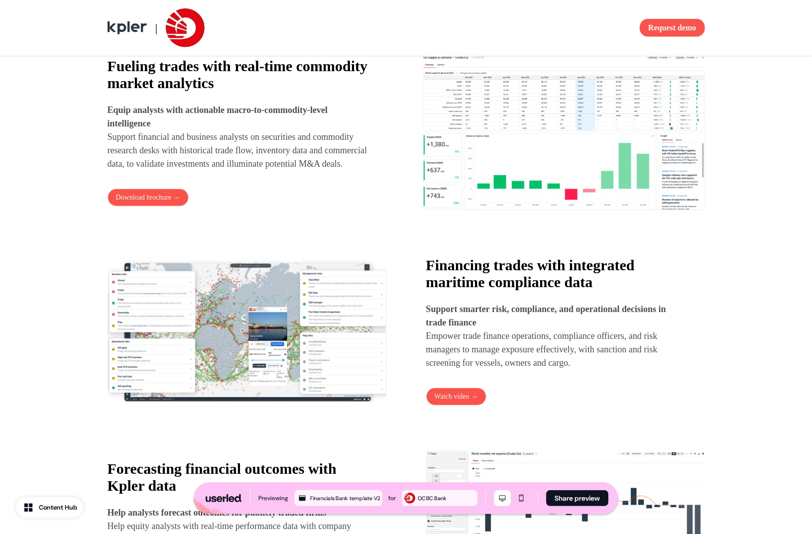
drag, startPoint x: 275, startPoint y: 149, endPoint x: 330, endPoint y: 207, distance: 79.3
click at [325, 203] on div "Fueling trades with real-time commodity market analytics Equip analysts with ac…" at bounding box center [250, 132] width 284 height 149
click at [332, 207] on div "Fueling trades with real-time commodity market analytics Equip analysts with ac…" at bounding box center [250, 132] width 284 height 149
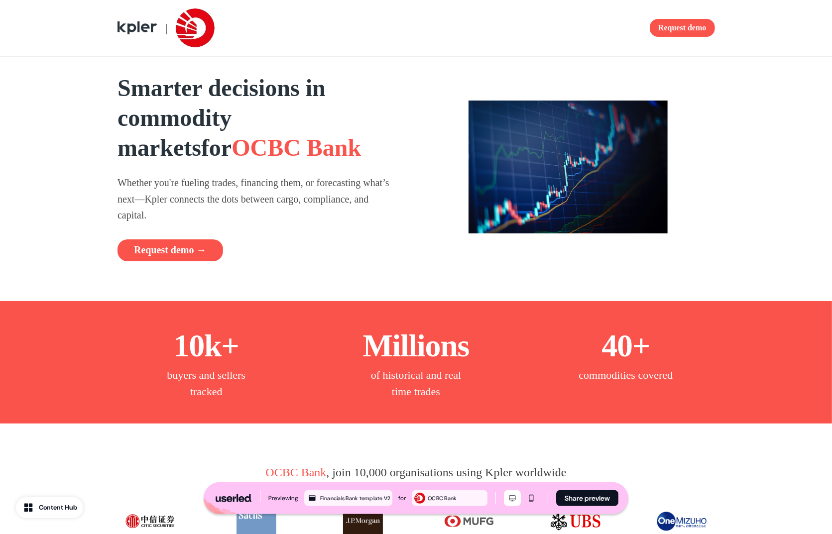
scroll to position [0, 0]
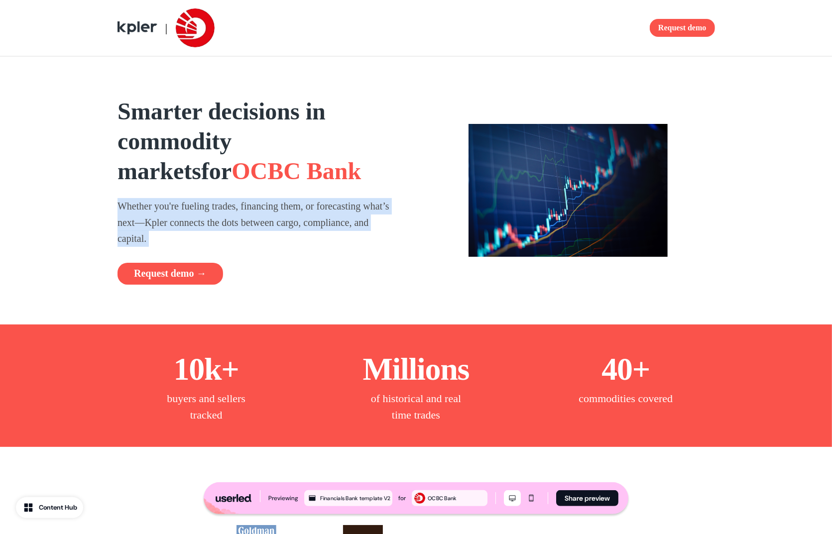
drag, startPoint x: 282, startPoint y: 196, endPoint x: 280, endPoint y: 256, distance: 59.8
click at [277, 255] on div "Smarter decisions in commodity markets for OCBC Bank Whether you're fueling tra…" at bounding box center [257, 191] width 279 height 188
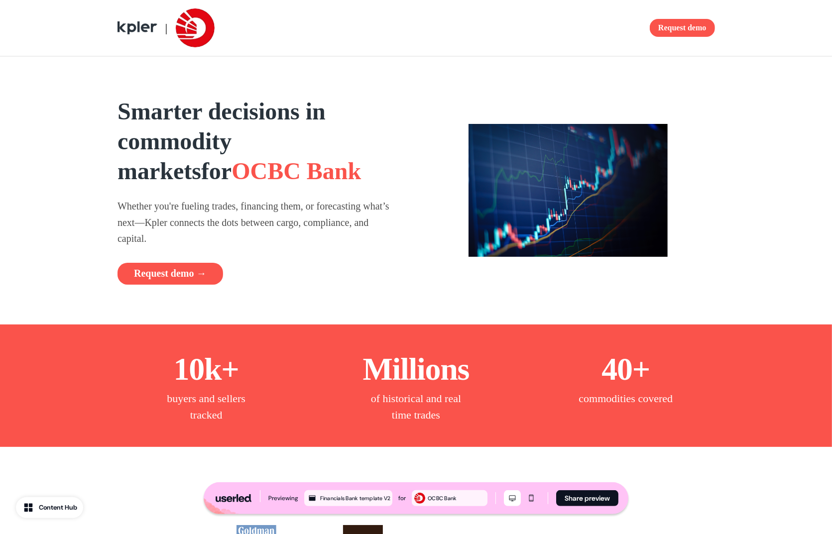
click at [289, 246] on div "Smarter decisions in commodity markets for OCBC Bank Whether you're fueling tra…" at bounding box center [257, 191] width 279 height 188
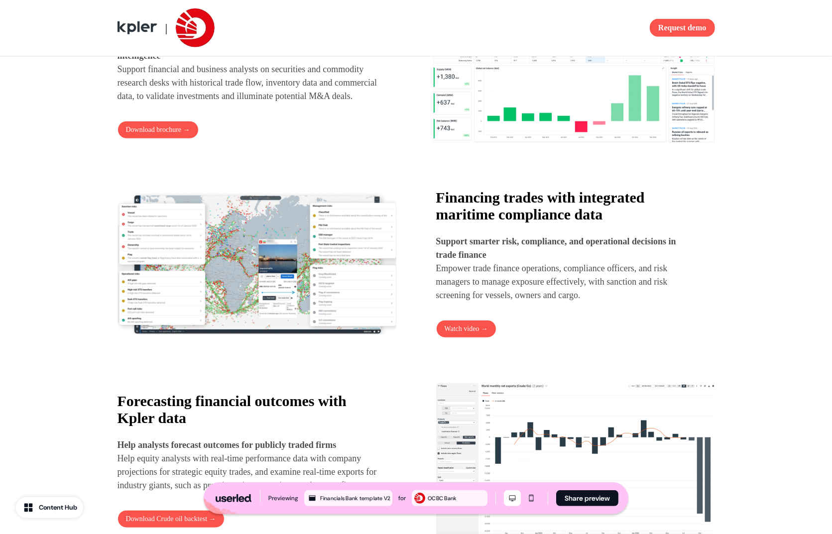
scroll to position [733, 0]
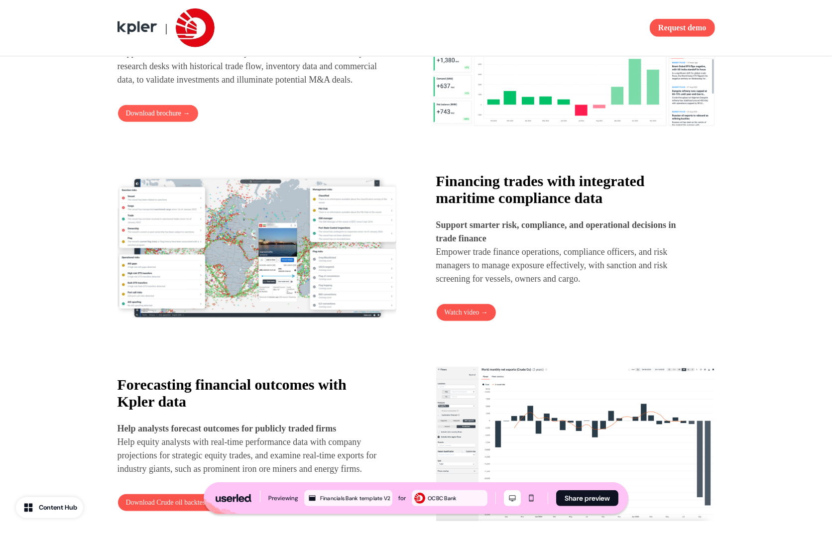
click at [158, 123] on button "Download brochure →" at bounding box center [158, 114] width 81 height 18
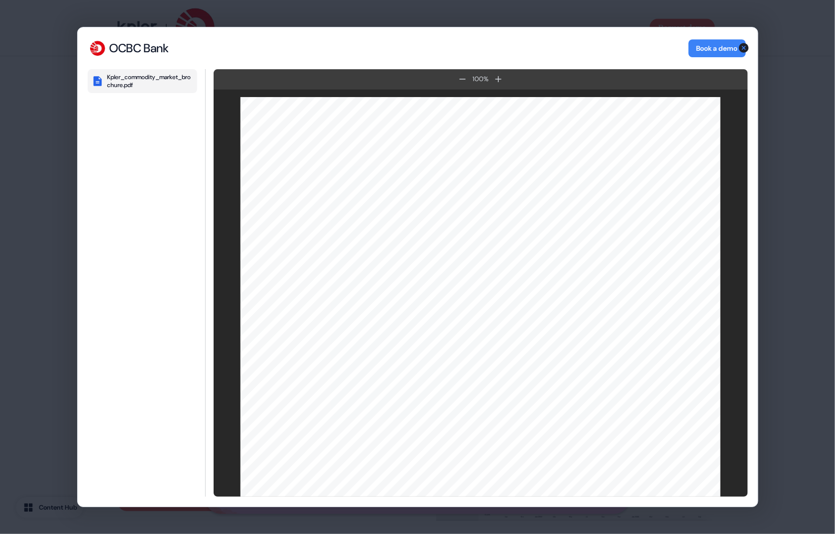
click at [742, 46] on icon "button" at bounding box center [744, 48] width 10 height 10
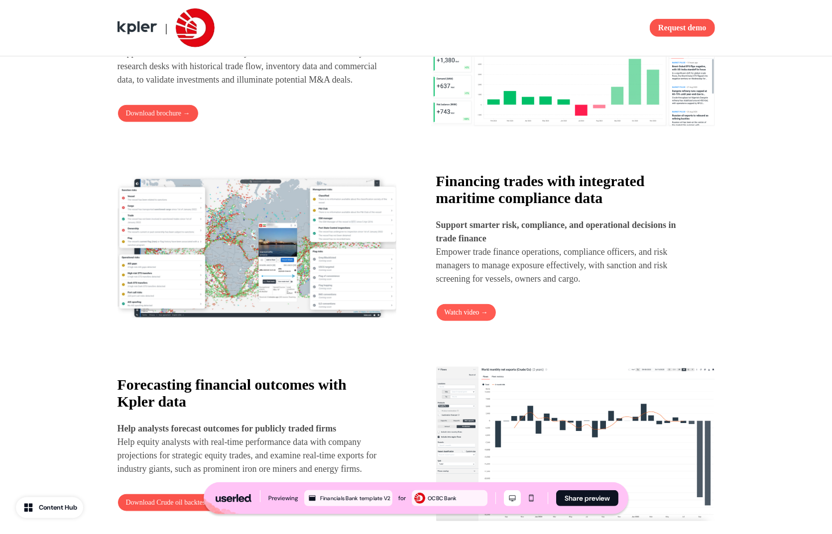
click at [468, 316] on link "Watch video →" at bounding box center [466, 313] width 61 height 18
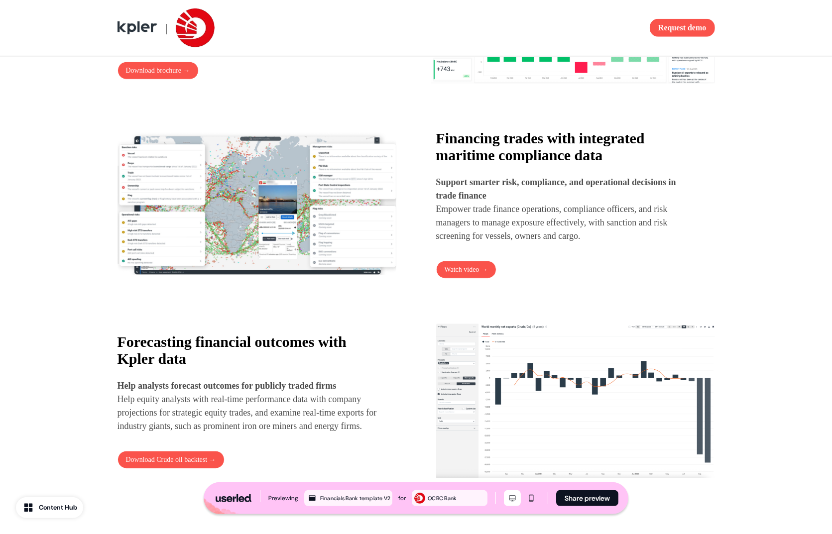
scroll to position [867, 0]
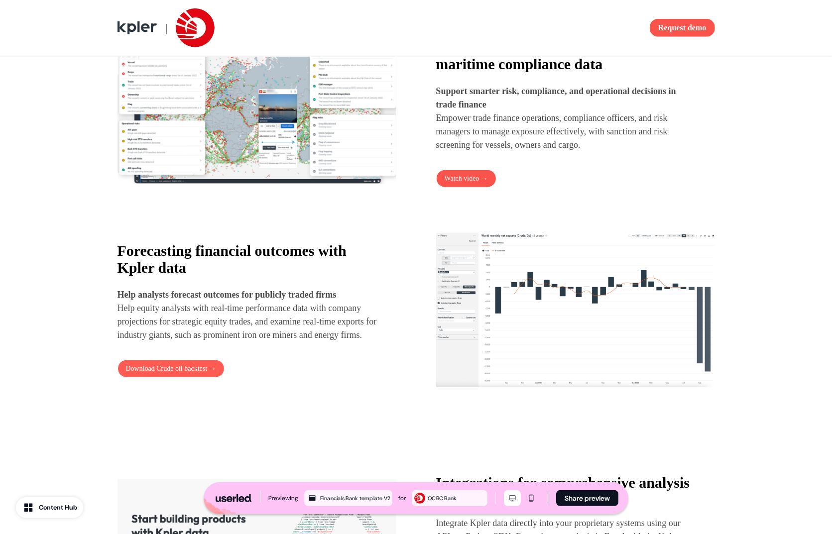
click at [166, 378] on button "Download Crude oil backtest →" at bounding box center [171, 369] width 107 height 18
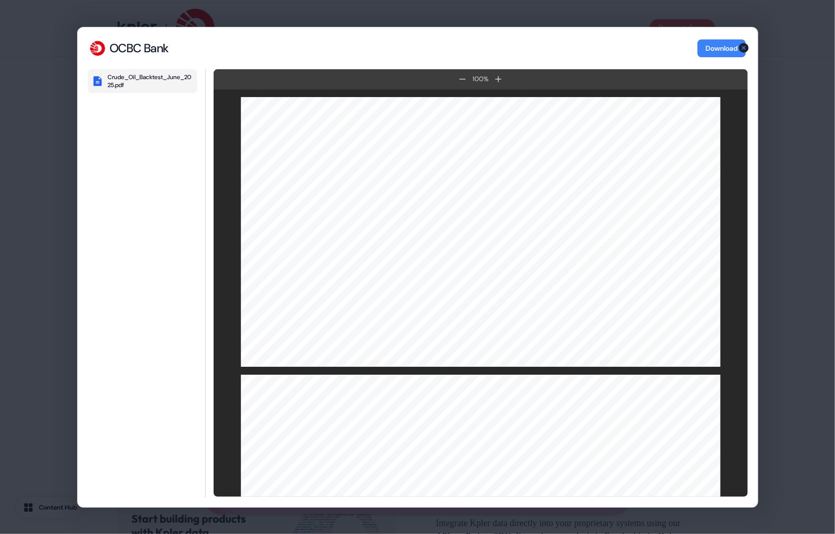
click at [744, 51] on icon "button" at bounding box center [744, 48] width 10 height 10
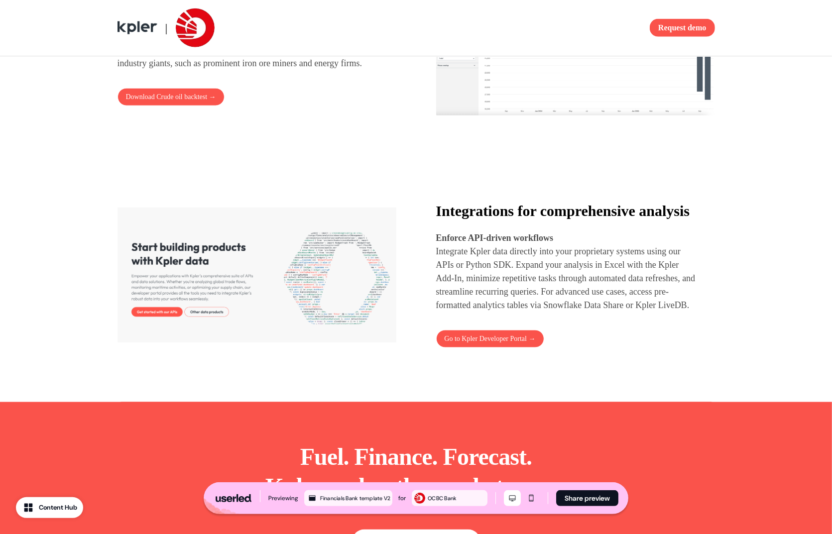
scroll to position [1166, 0]
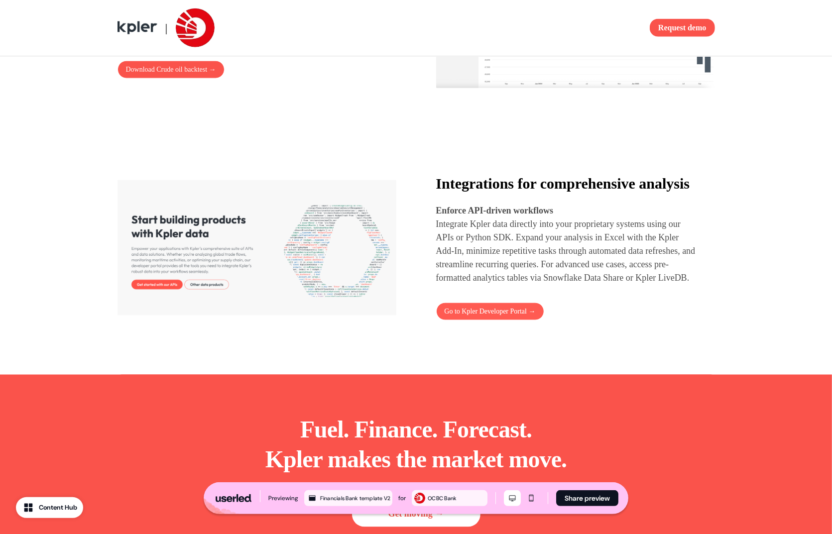
click at [485, 321] on link "Go to Kpler Developer Portal →" at bounding box center [490, 312] width 108 height 18
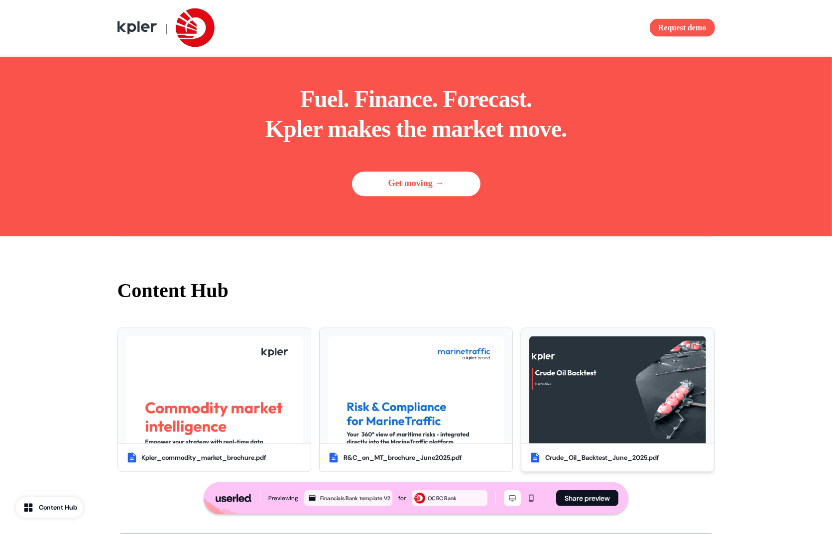
scroll to position [1480, 0]
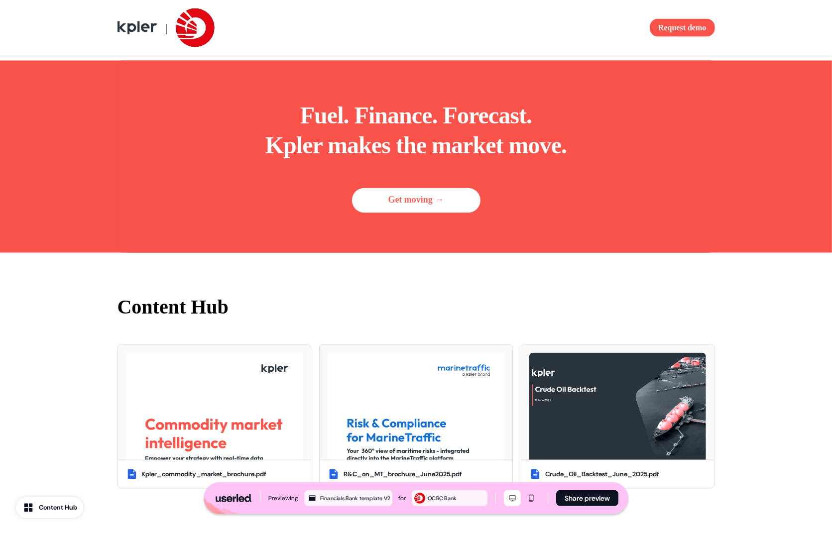
click at [435, 213] on link "Get moving →" at bounding box center [416, 200] width 129 height 25
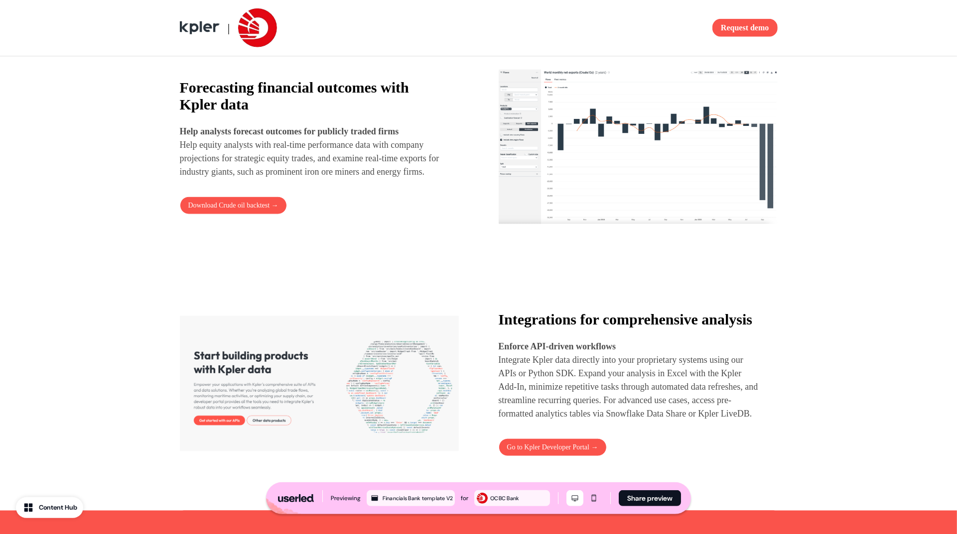
scroll to position [831, 0]
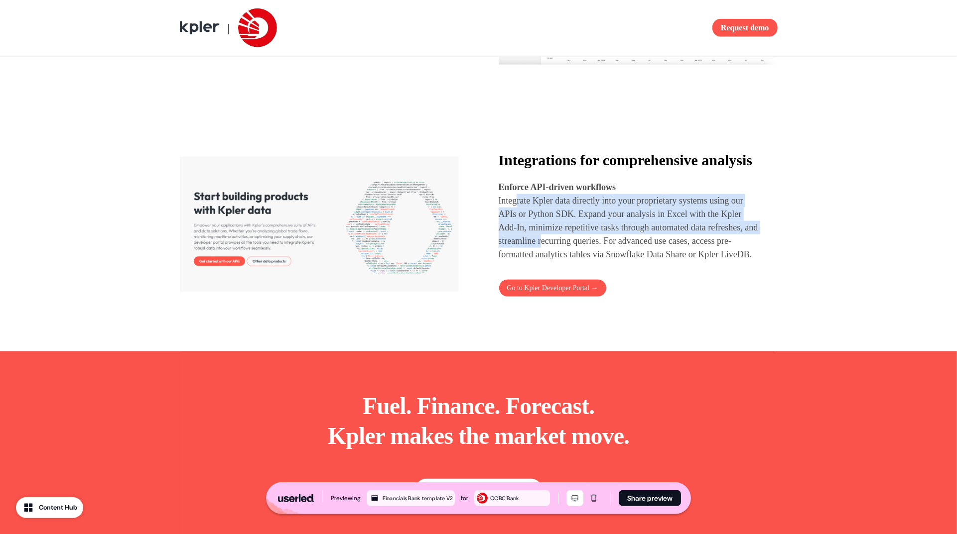
drag, startPoint x: 548, startPoint y: 233, endPoint x: 604, endPoint y: 266, distance: 64.3
click at [603, 262] on p "Integrate Kpler data directly into your proprietary systems using our APIs or P…" at bounding box center [629, 227] width 261 height 67
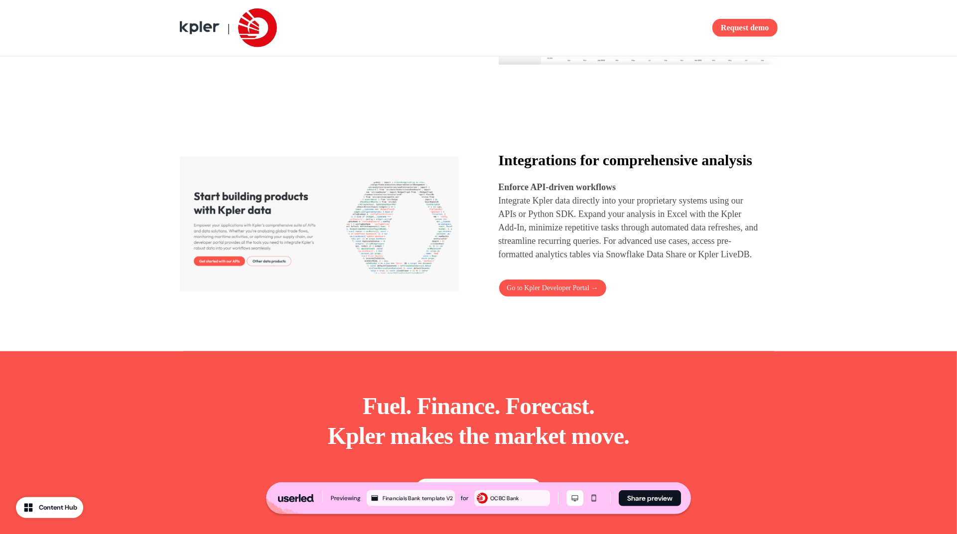
click at [606, 262] on p "Integrate Kpler data directly into your proprietary systems using our APIs or P…" at bounding box center [629, 227] width 261 height 67
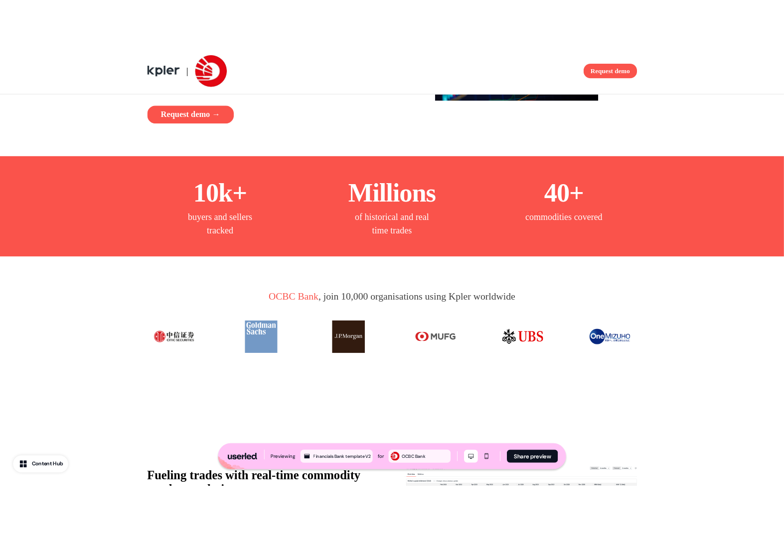
scroll to position [0, 0]
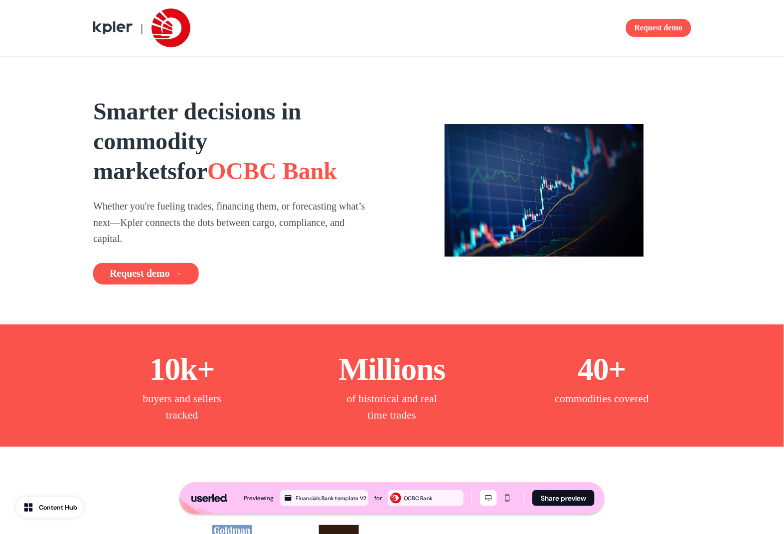
click at [426, 141] on div at bounding box center [543, 191] width 293 height 188
drag, startPoint x: 263, startPoint y: 201, endPoint x: 263, endPoint y: 224, distance: 23.4
click at [263, 224] on p "Whether you're fueling trades, financing them, or forecasting what’s next—Kpler…" at bounding box center [232, 222] width 279 height 49
click at [264, 227] on p "Whether you're fueling trades, financing them, or forecasting what’s next—Kpler…" at bounding box center [232, 222] width 279 height 49
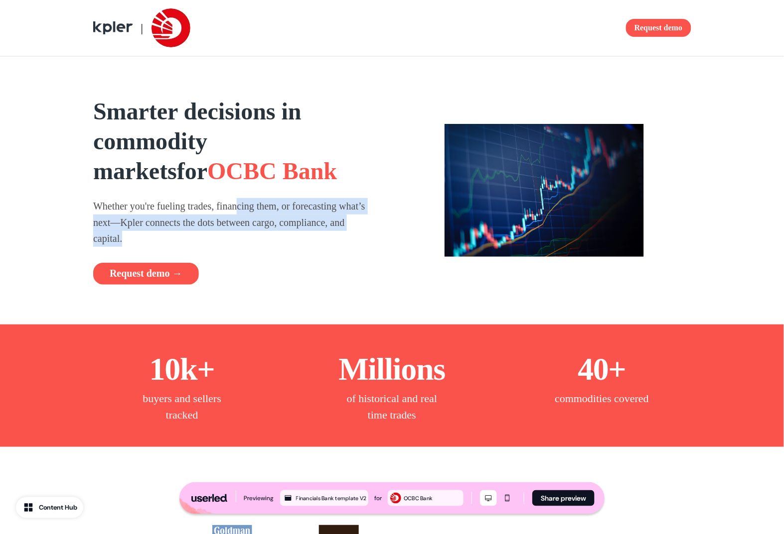
drag, startPoint x: 252, startPoint y: 209, endPoint x: 258, endPoint y: 239, distance: 30.0
click at [258, 239] on p "Whether you're fueling trades, financing them, or forecasting what’s next—Kpler…" at bounding box center [232, 222] width 279 height 49
drag, startPoint x: 250, startPoint y: 211, endPoint x: 258, endPoint y: 235, distance: 25.5
click at [257, 235] on p "Whether you're fueling trades, financing them, or forecasting what’s next—Kpler…" at bounding box center [232, 222] width 279 height 49
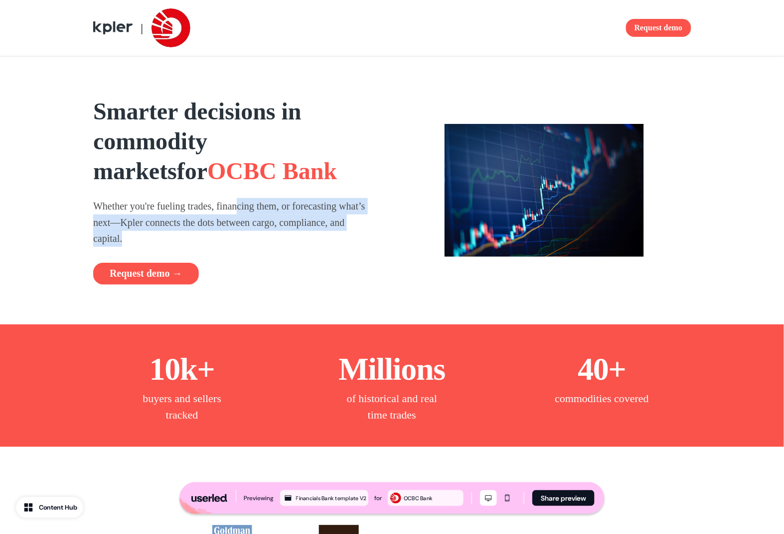
click at [258, 235] on p "Whether you're fueling trades, financing them, or forecasting what’s next—Kpler…" at bounding box center [232, 222] width 279 height 49
drag, startPoint x: 250, startPoint y: 202, endPoint x: 248, endPoint y: 238, distance: 36.4
click at [248, 238] on p "Whether you're fueling trades, financing them, or forecasting what’s next—Kpler…" at bounding box center [232, 222] width 279 height 49
click at [249, 238] on p "Whether you're fueling trades, financing them, or forecasting what’s next—Kpler…" at bounding box center [232, 222] width 279 height 49
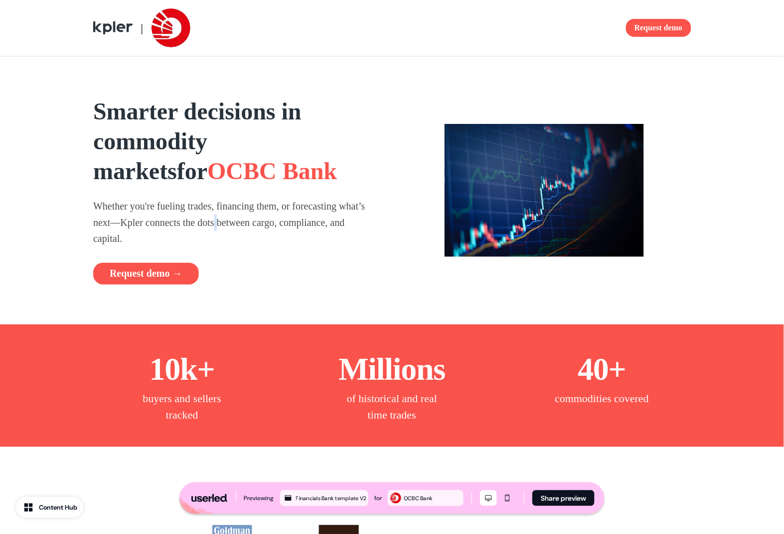
drag, startPoint x: 256, startPoint y: 220, endPoint x: 259, endPoint y: 231, distance: 11.5
click at [257, 228] on p "Whether you're fueling trades, financing them, or forecasting what’s next—Kpler…" at bounding box center [232, 222] width 279 height 49
click at [259, 232] on p "Whether you're fueling trades, financing them, or forecasting what’s next—Kpler…" at bounding box center [232, 222] width 279 height 49
drag, startPoint x: 263, startPoint y: 210, endPoint x: 262, endPoint y: 225, distance: 15.5
click at [261, 225] on p "Whether you're fueling trades, financing them, or forecasting what’s next—Kpler…" at bounding box center [232, 222] width 279 height 49
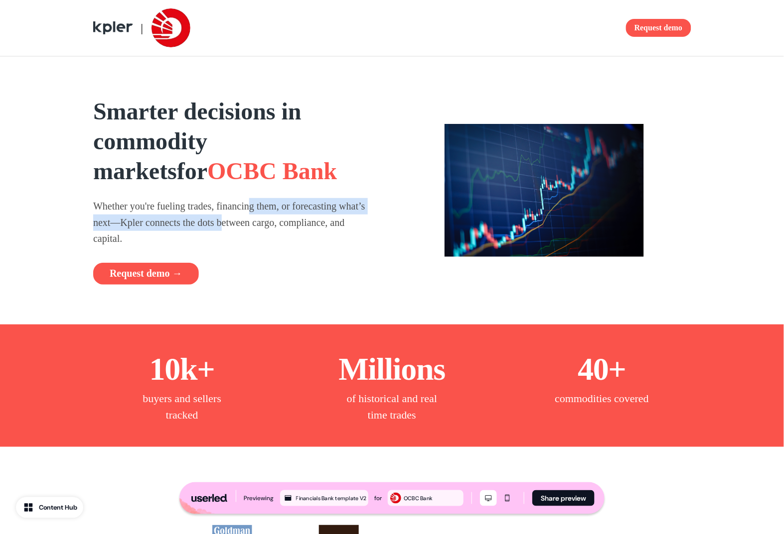
click at [262, 225] on p "Whether you're fueling trades, financing them, or forecasting what’s next—Kpler…" at bounding box center [232, 222] width 279 height 49
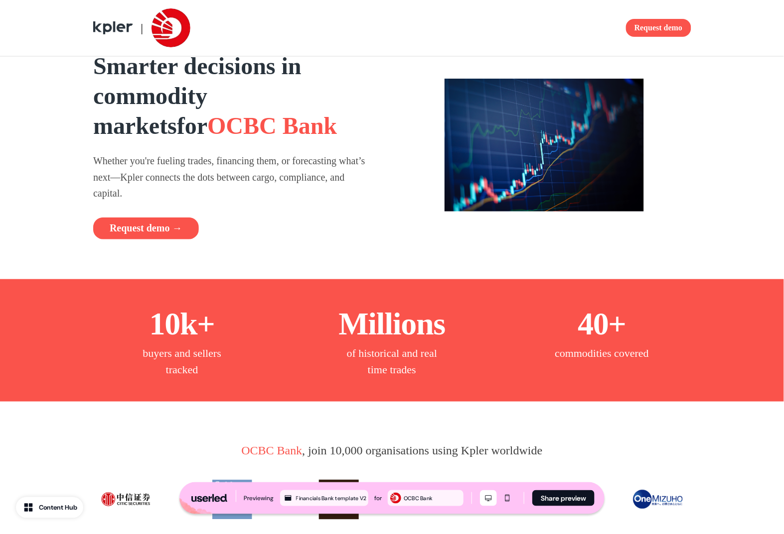
scroll to position [87, 0]
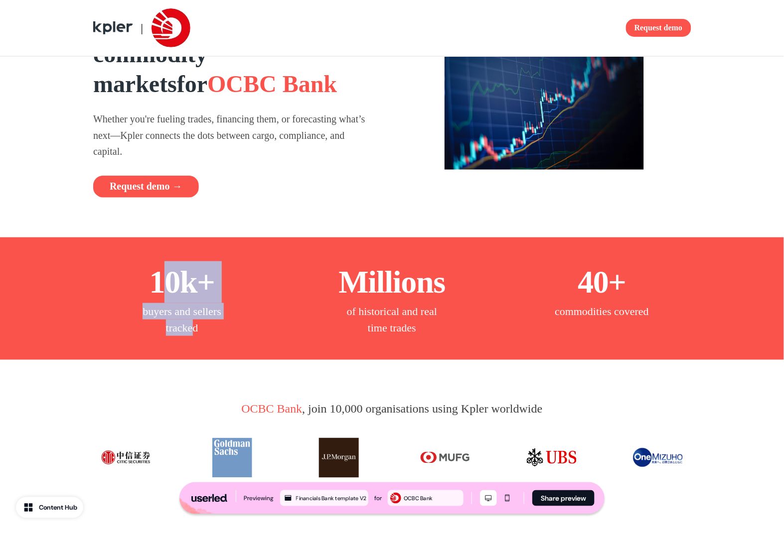
drag, startPoint x: 179, startPoint y: 303, endPoint x: 192, endPoint y: 322, distance: 22.8
click at [192, 322] on div "10k+ buyers and sellers tracked" at bounding box center [182, 299] width 100 height 75
click at [193, 322] on p "buyers and sellers tracked" at bounding box center [182, 319] width 100 height 33
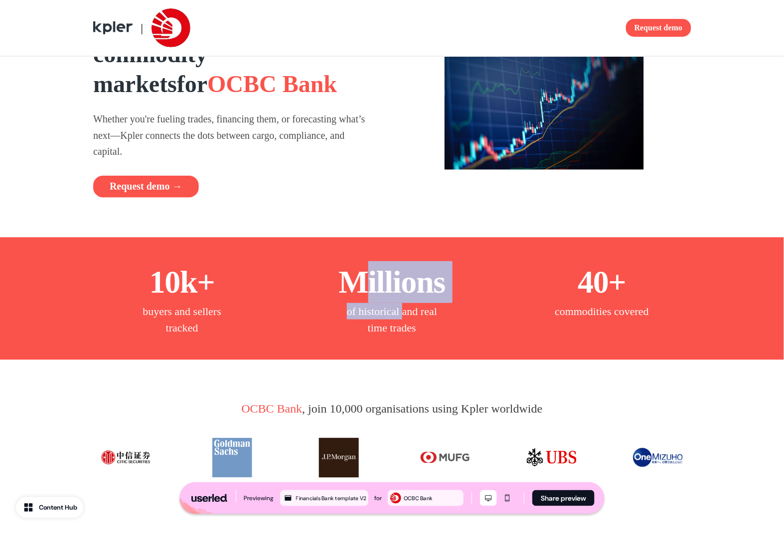
drag, startPoint x: 371, startPoint y: 295, endPoint x: 403, endPoint y: 319, distance: 40.2
click at [403, 319] on div "Millions of historical and real time trades" at bounding box center [392, 299] width 100 height 75
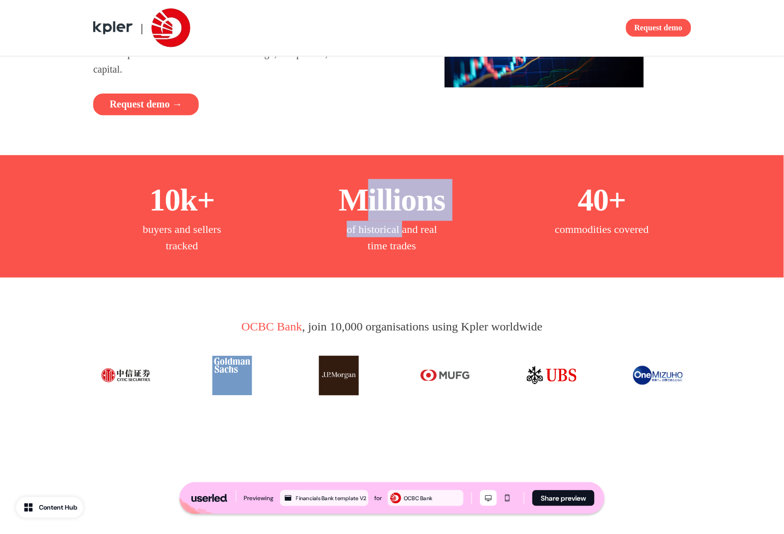
scroll to position [177, 0]
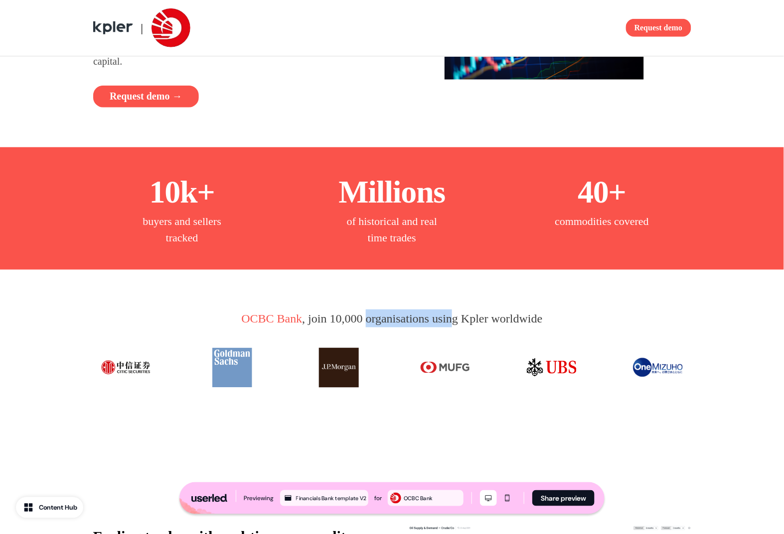
drag, startPoint x: 365, startPoint y: 318, endPoint x: 455, endPoint y: 322, distance: 90.3
click at [455, 322] on p "OCBC Bank , join 10,000 organisations using Kpler worldwide" at bounding box center [391, 319] width 301 height 18
click at [458, 321] on p "OCBC Bank , join 10,000 organisations using Kpler worldwide" at bounding box center [391, 319] width 301 height 18
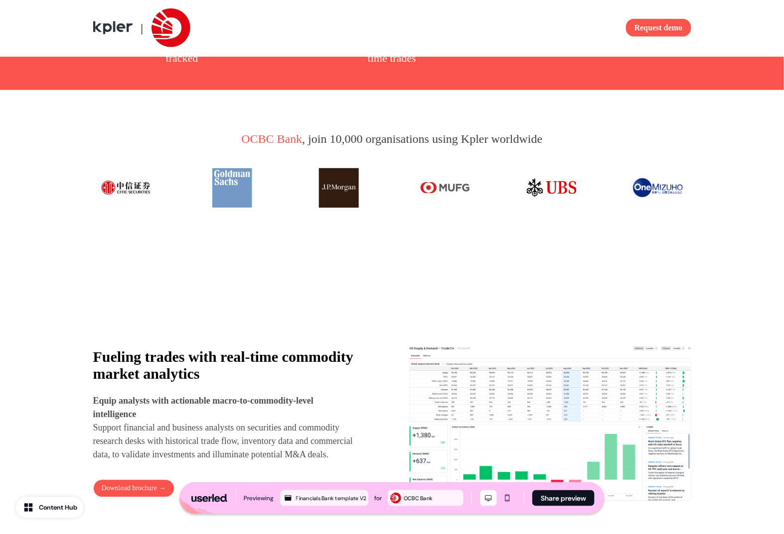
scroll to position [421, 0]
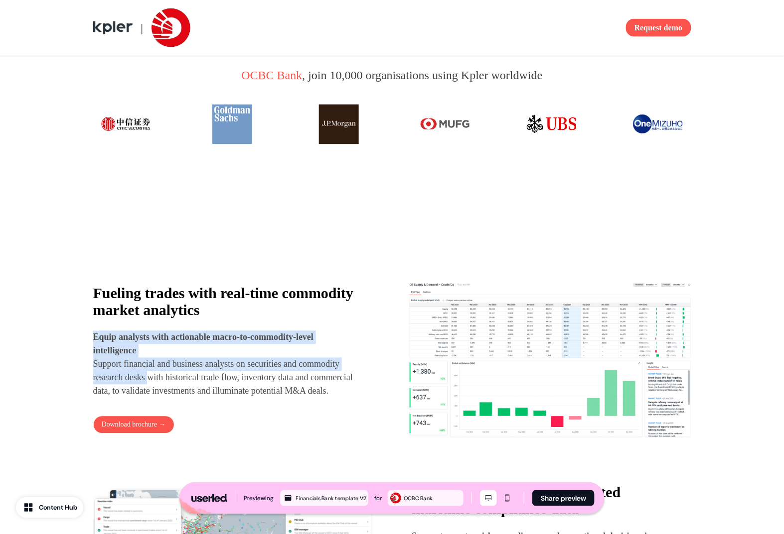
drag, startPoint x: 200, startPoint y: 367, endPoint x: 204, endPoint y: 383, distance: 16.3
click at [204, 377] on div "Fueling trades with real-time commodity market analytics Equip analysts with ac…" at bounding box center [226, 341] width 266 height 113
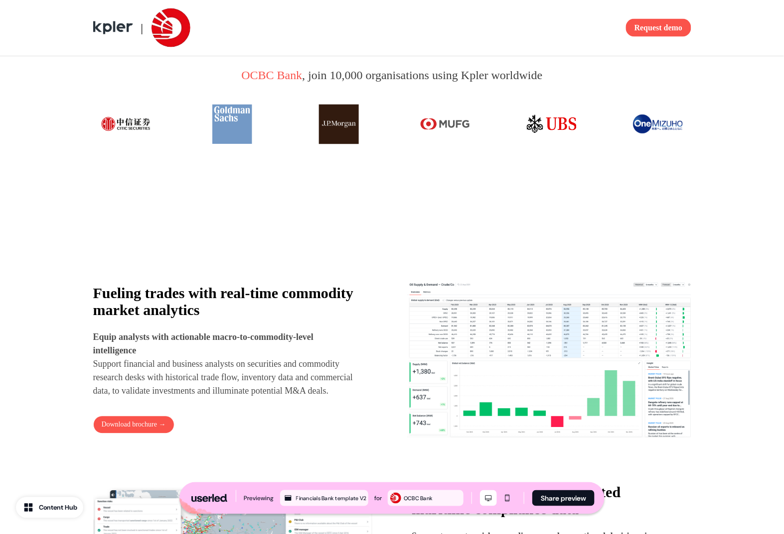
drag, startPoint x: 187, startPoint y: 360, endPoint x: 185, endPoint y: 366, distance: 6.2
click at [186, 366] on p "Equip analysts with actionable macro-to-commodity-level intelligence Support fi…" at bounding box center [226, 364] width 266 height 67
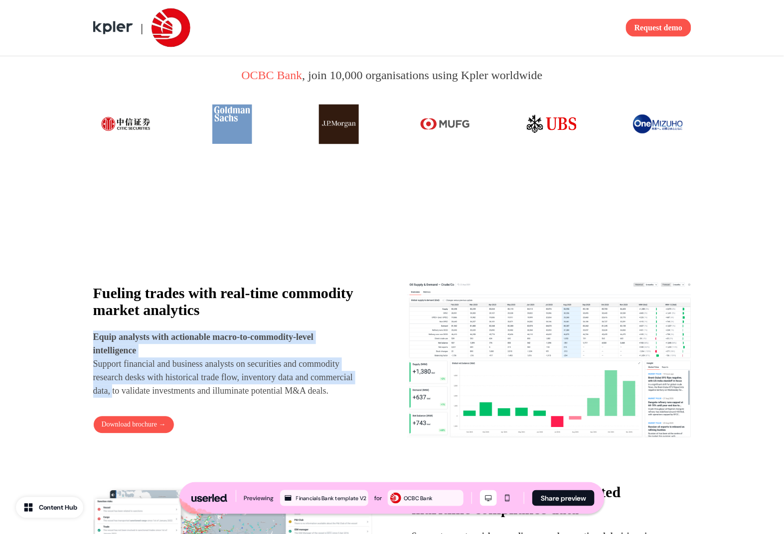
drag, startPoint x: 153, startPoint y: 362, endPoint x: 203, endPoint y: 395, distance: 60.4
click at [203, 395] on p "Equip analysts with actionable macro-to-commodity-level intelligence Support fi…" at bounding box center [226, 364] width 266 height 67
click at [177, 377] on p "Equip analysts with actionable macro-to-commodity-level intelligence Support fi…" at bounding box center [226, 364] width 266 height 67
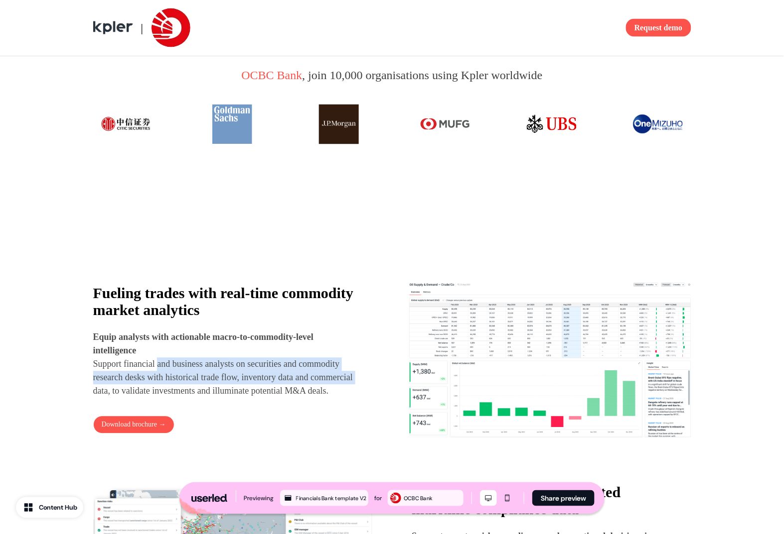
drag, startPoint x: 163, startPoint y: 372, endPoint x: 185, endPoint y: 397, distance: 33.2
click at [181, 395] on p "Equip analysts with actionable macro-to-commodity-level intelligence Support fi…" at bounding box center [226, 364] width 266 height 67
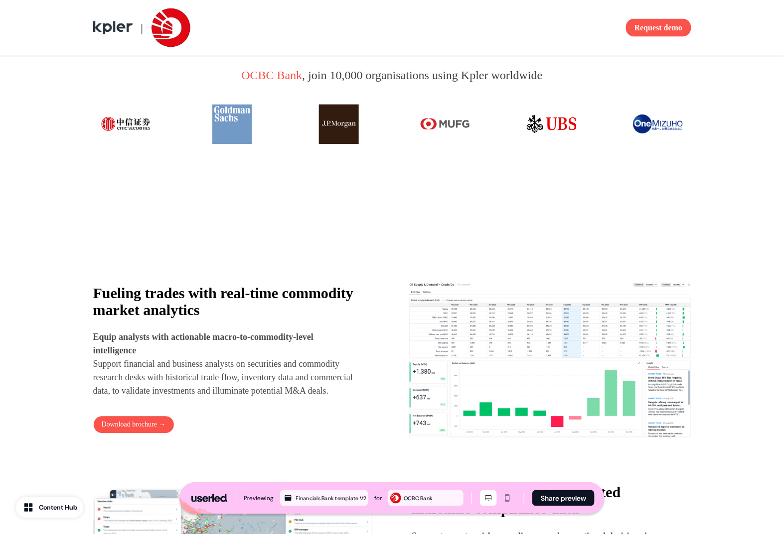
click at [185, 398] on p "Equip analysts with actionable macro-to-commodity-level intelligence Support fi…" at bounding box center [226, 364] width 266 height 67
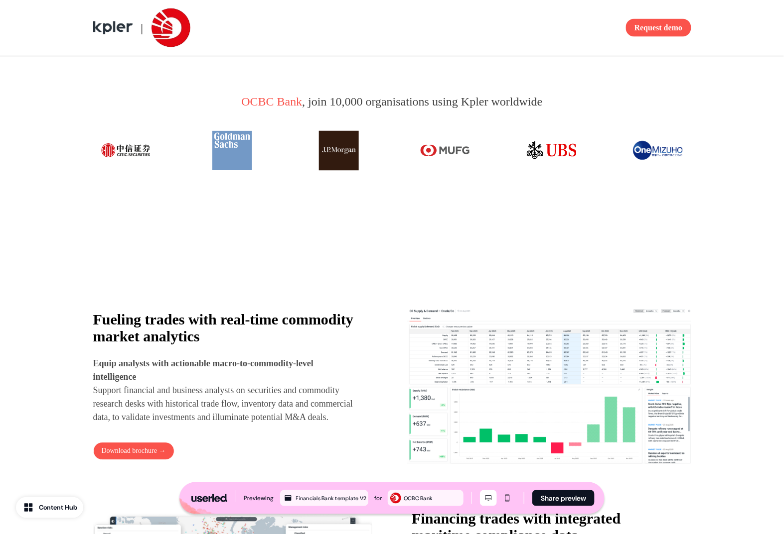
scroll to position [387, 0]
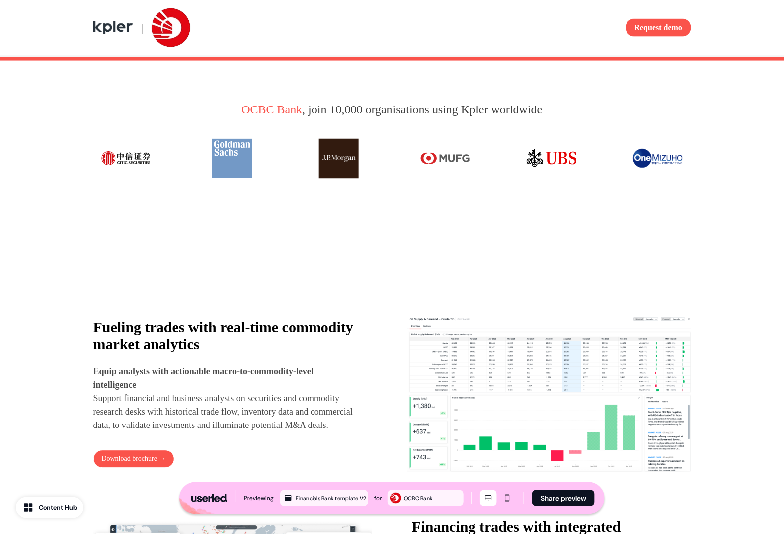
click at [390, 107] on p "OCBC Bank , join 10,000 organisations using Kpler worldwide" at bounding box center [391, 110] width 301 height 18
click at [391, 106] on p "OCBC Bank , join 10,000 organisations using Kpler worldwide" at bounding box center [391, 110] width 301 height 18
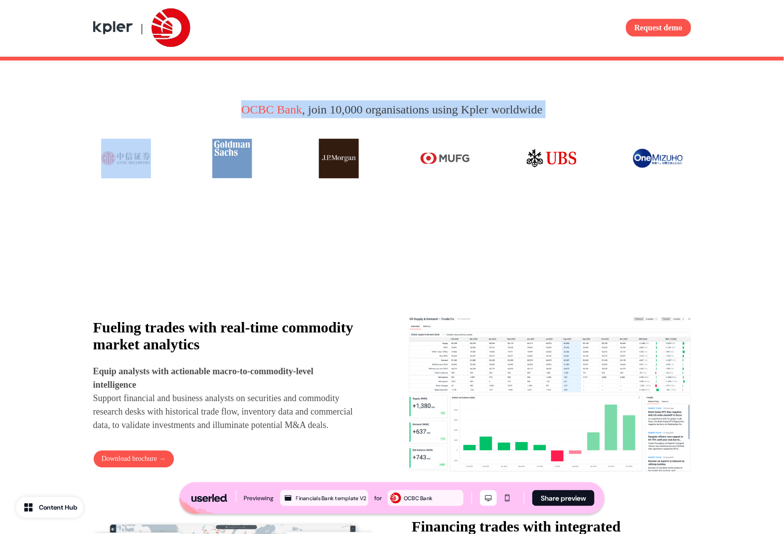
click at [391, 106] on p "OCBC Bank , join 10,000 organisations using Kpler worldwide" at bounding box center [391, 110] width 301 height 18
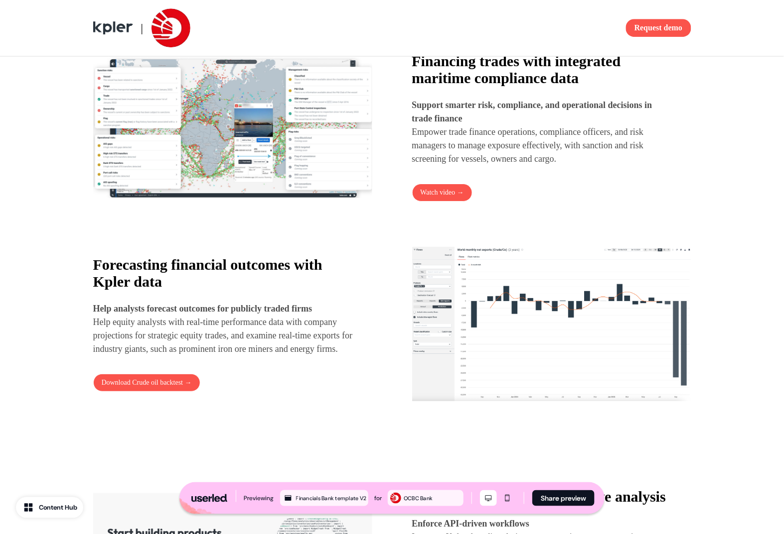
scroll to position [868, 0]
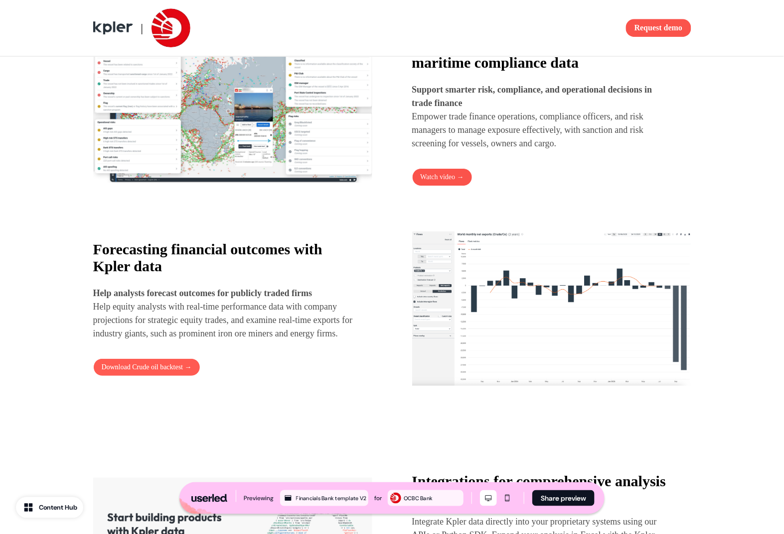
click at [181, 377] on button "Download Crude oil backtest →" at bounding box center [146, 368] width 107 height 18
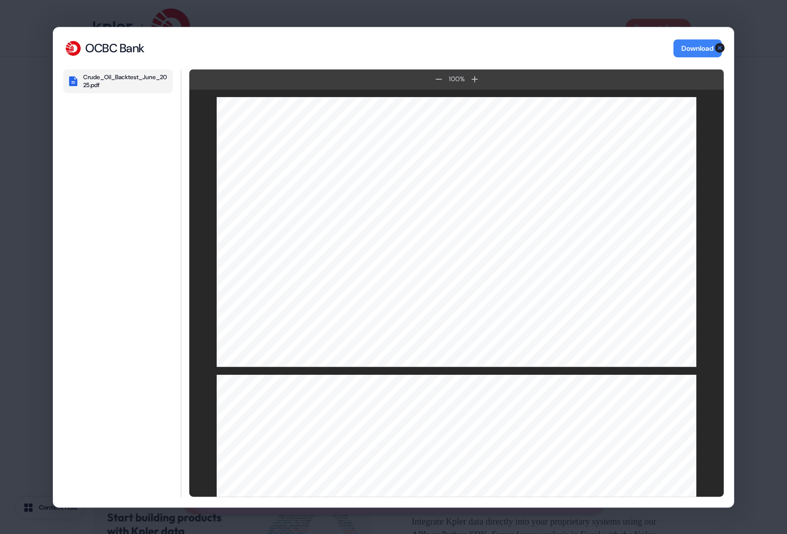
click at [720, 47] on icon "button" at bounding box center [720, 48] width 10 height 10
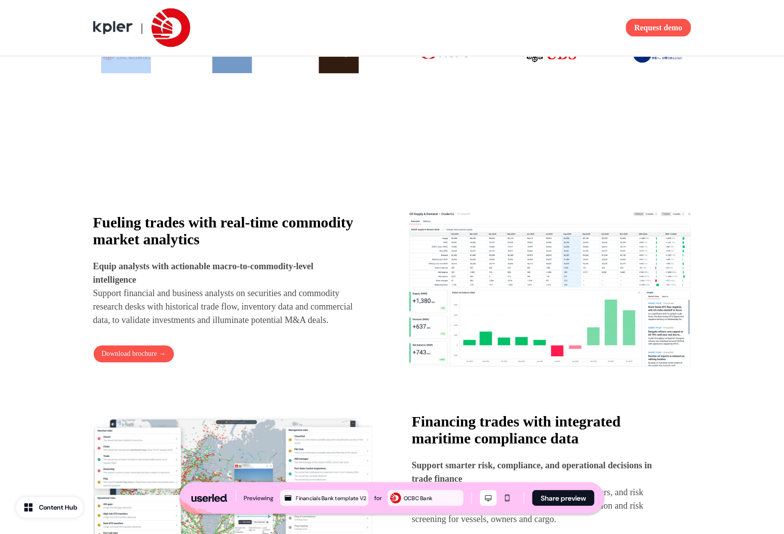
scroll to position [507, 0]
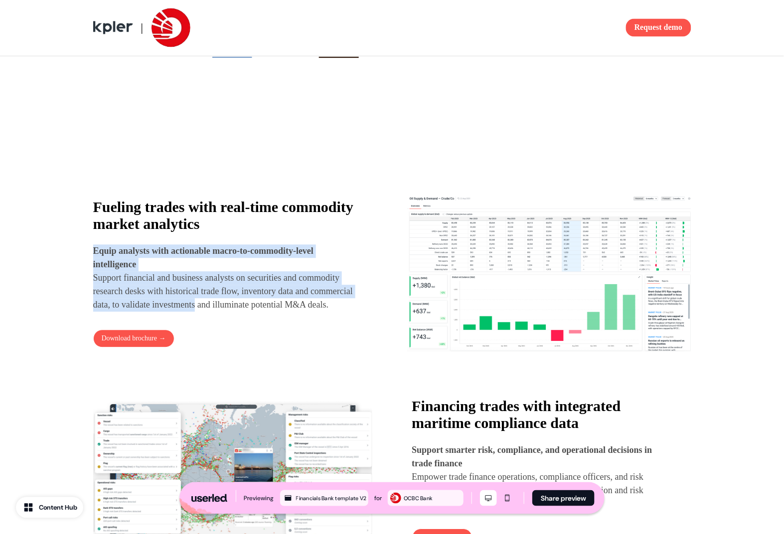
drag, startPoint x: 250, startPoint y: 265, endPoint x: 295, endPoint y: 307, distance: 61.7
click at [294, 306] on p "Equip analysts with actionable macro-to-commodity-level intelligence Support fi…" at bounding box center [226, 278] width 266 height 67
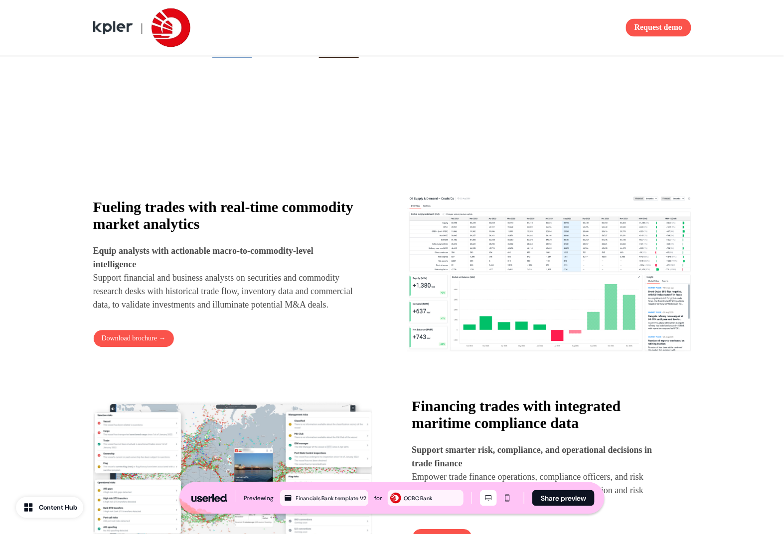
click at [295, 307] on p "Equip analysts with actionable macro-to-commodity-level intelligence Support fi…" at bounding box center [226, 278] width 266 height 67
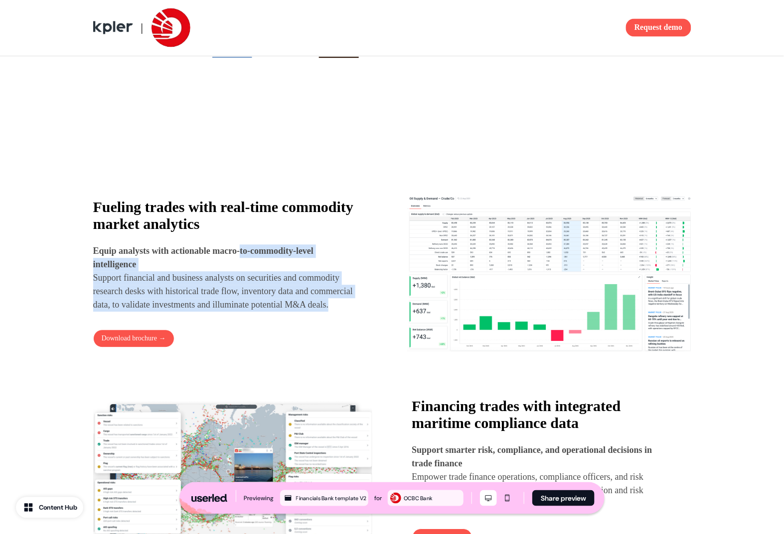
drag, startPoint x: 250, startPoint y: 254, endPoint x: 273, endPoint y: 314, distance: 64.5
click at [272, 312] on p "Equip analysts with actionable macro-to-commodity-level intelligence Support fi…" at bounding box center [226, 278] width 266 height 67
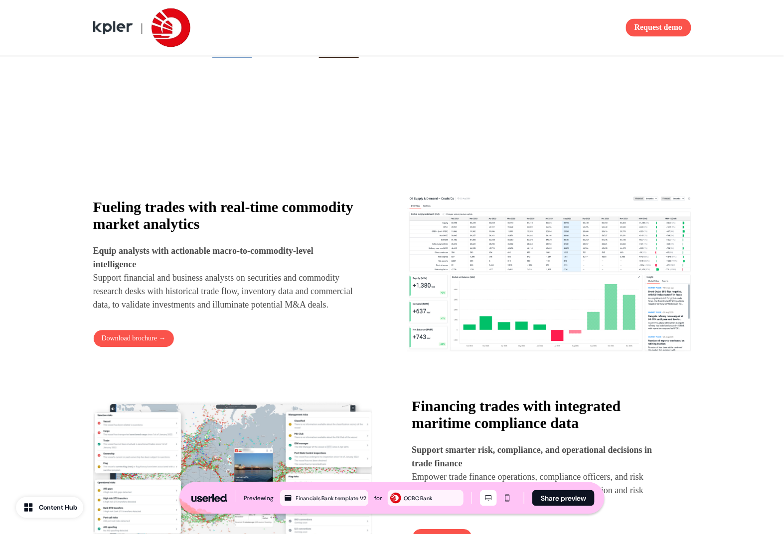
click at [273, 312] on p "Equip analysts with actionable macro-to-commodity-level intelligence Support fi…" at bounding box center [226, 278] width 266 height 67
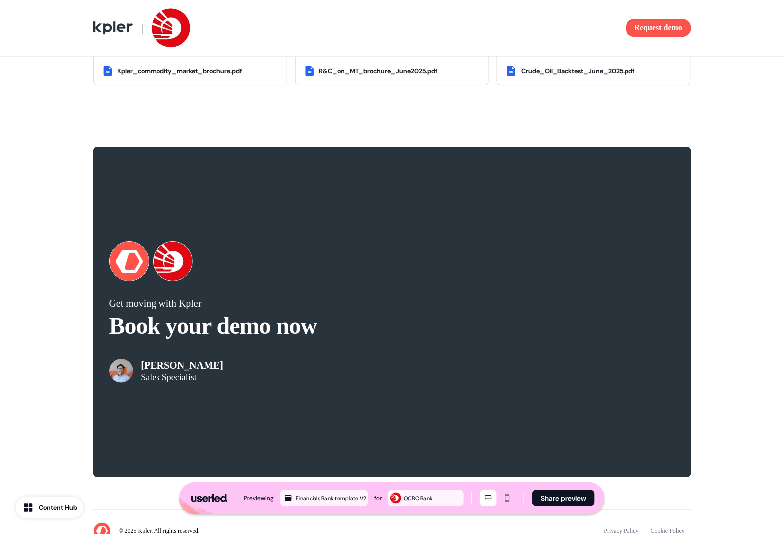
scroll to position [1957, 0]
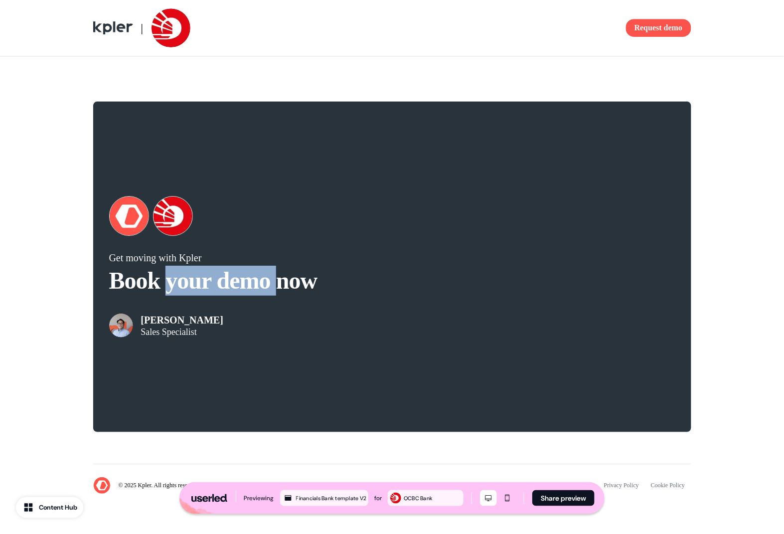
drag, startPoint x: 186, startPoint y: 293, endPoint x: 290, endPoint y: 295, distance: 104.6
click at [289, 294] on p "Book your demo now" at bounding box center [250, 281] width 283 height 30
click at [279, 288] on p "Book your demo now" at bounding box center [250, 281] width 283 height 30
drag, startPoint x: 149, startPoint y: 285, endPoint x: 231, endPoint y: 286, distance: 81.7
click at [230, 286] on p "Book your demo now" at bounding box center [250, 281] width 283 height 30
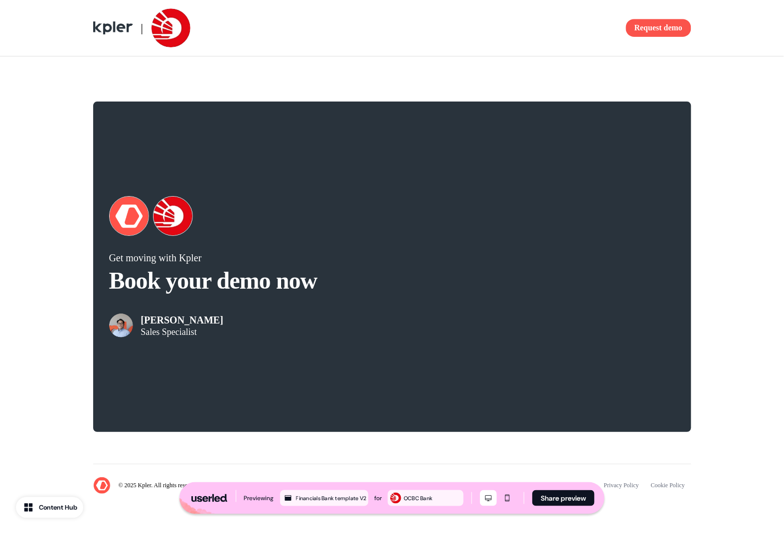
click at [231, 286] on p "Book your demo now" at bounding box center [250, 281] width 283 height 30
drag, startPoint x: 154, startPoint y: 325, endPoint x: 194, endPoint y: 336, distance: 41.2
click at [194, 336] on div "Garrick Peh Sales Specialist" at bounding box center [182, 325] width 83 height 23
click at [195, 336] on p "Sales Specialist" at bounding box center [182, 332] width 83 height 10
drag, startPoint x: 161, startPoint y: 280, endPoint x: 259, endPoint y: 283, distance: 97.7
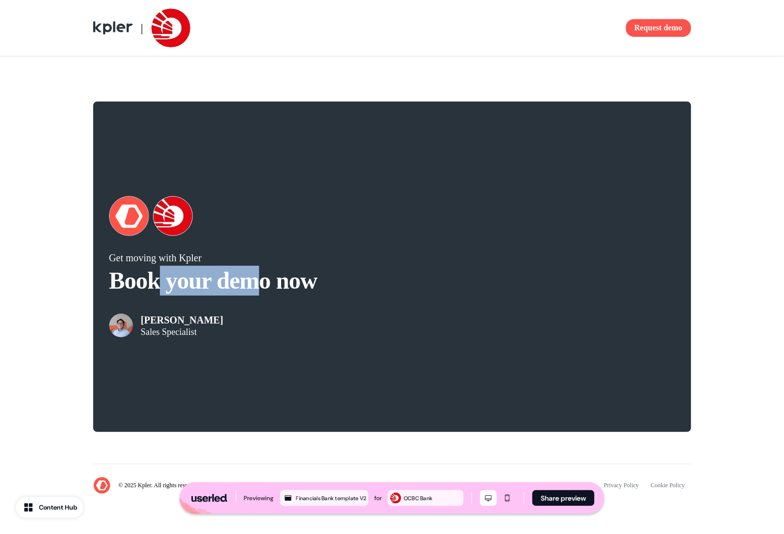
click at [259, 283] on p "Book your demo now" at bounding box center [250, 281] width 283 height 30
click at [241, 291] on p "Book your demo now" at bounding box center [250, 281] width 283 height 30
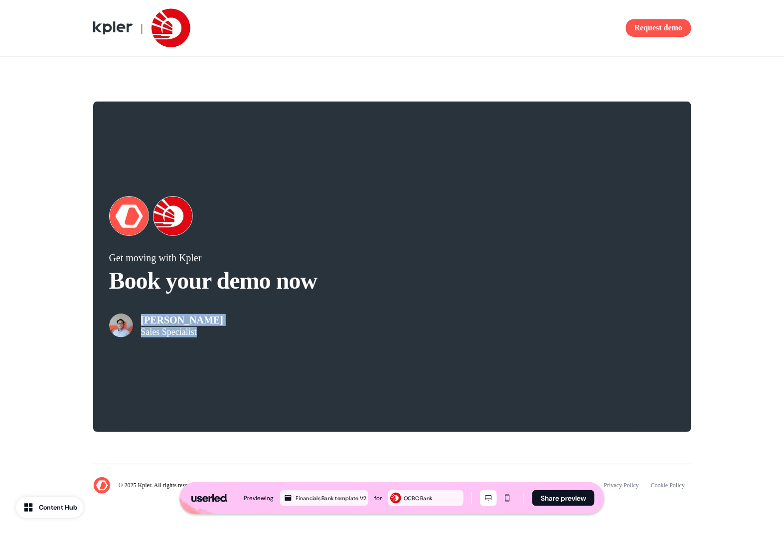
drag, startPoint x: 170, startPoint y: 322, endPoint x: 210, endPoint y: 332, distance: 41.1
click at [210, 332] on div "Garrick Peh Sales Specialist" at bounding box center [250, 318] width 283 height 40
click at [209, 333] on div "Garrick Peh Sales Specialist" at bounding box center [250, 318] width 283 height 40
drag, startPoint x: 182, startPoint y: 322, endPoint x: 192, endPoint y: 332, distance: 13.7
click at [190, 330] on div "Garrick Peh Sales Specialist" at bounding box center [182, 325] width 83 height 23
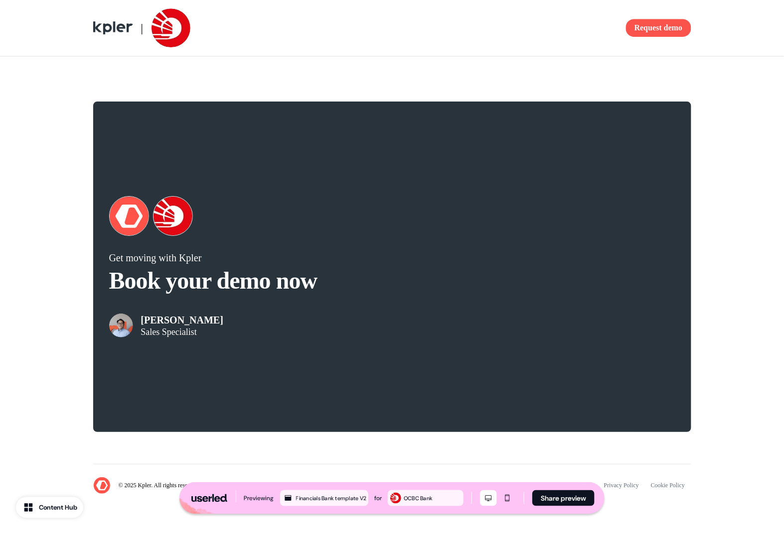
click at [193, 332] on p "Sales Specialist" at bounding box center [182, 332] width 83 height 10
drag, startPoint x: 160, startPoint y: 319, endPoint x: 212, endPoint y: 325, distance: 52.6
click at [212, 325] on div "Garrick Peh Sales Specialist" at bounding box center [250, 318] width 283 height 40
drag, startPoint x: 212, startPoint y: 325, endPoint x: 201, endPoint y: 322, distance: 11.8
click at [213, 326] on div "Garrick Peh Sales Specialist" at bounding box center [250, 318] width 283 height 40
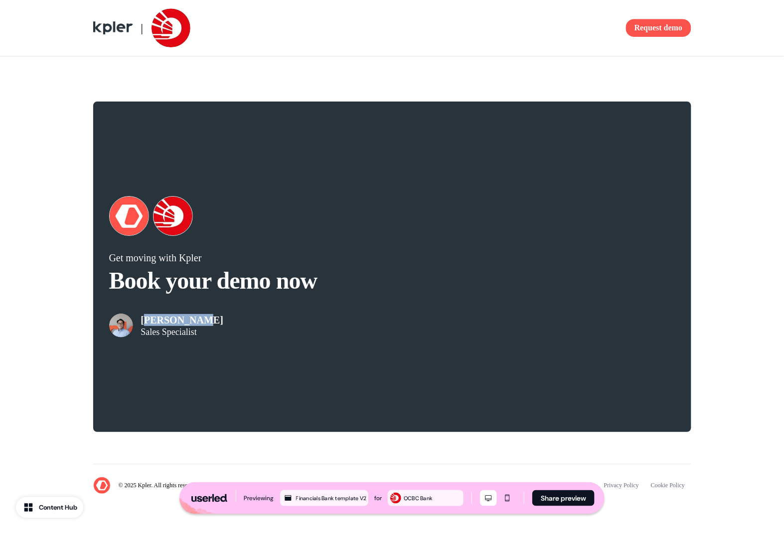
drag, startPoint x: 149, startPoint y: 321, endPoint x: 212, endPoint y: 325, distance: 62.9
click at [205, 324] on div "Garrick Peh Sales Specialist" at bounding box center [250, 318] width 283 height 40
click at [255, 312] on div "Garrick Peh Sales Specialist" at bounding box center [250, 318] width 283 height 40
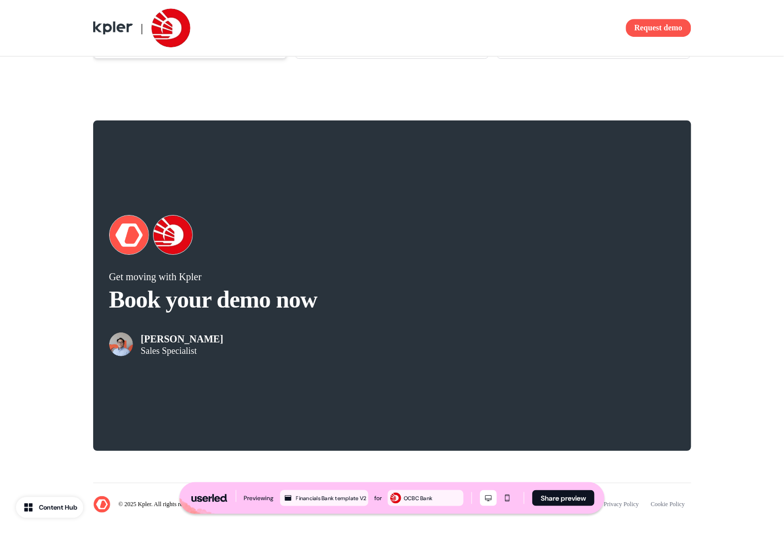
scroll to position [1831, 0]
